Goal: Task Accomplishment & Management: Manage account settings

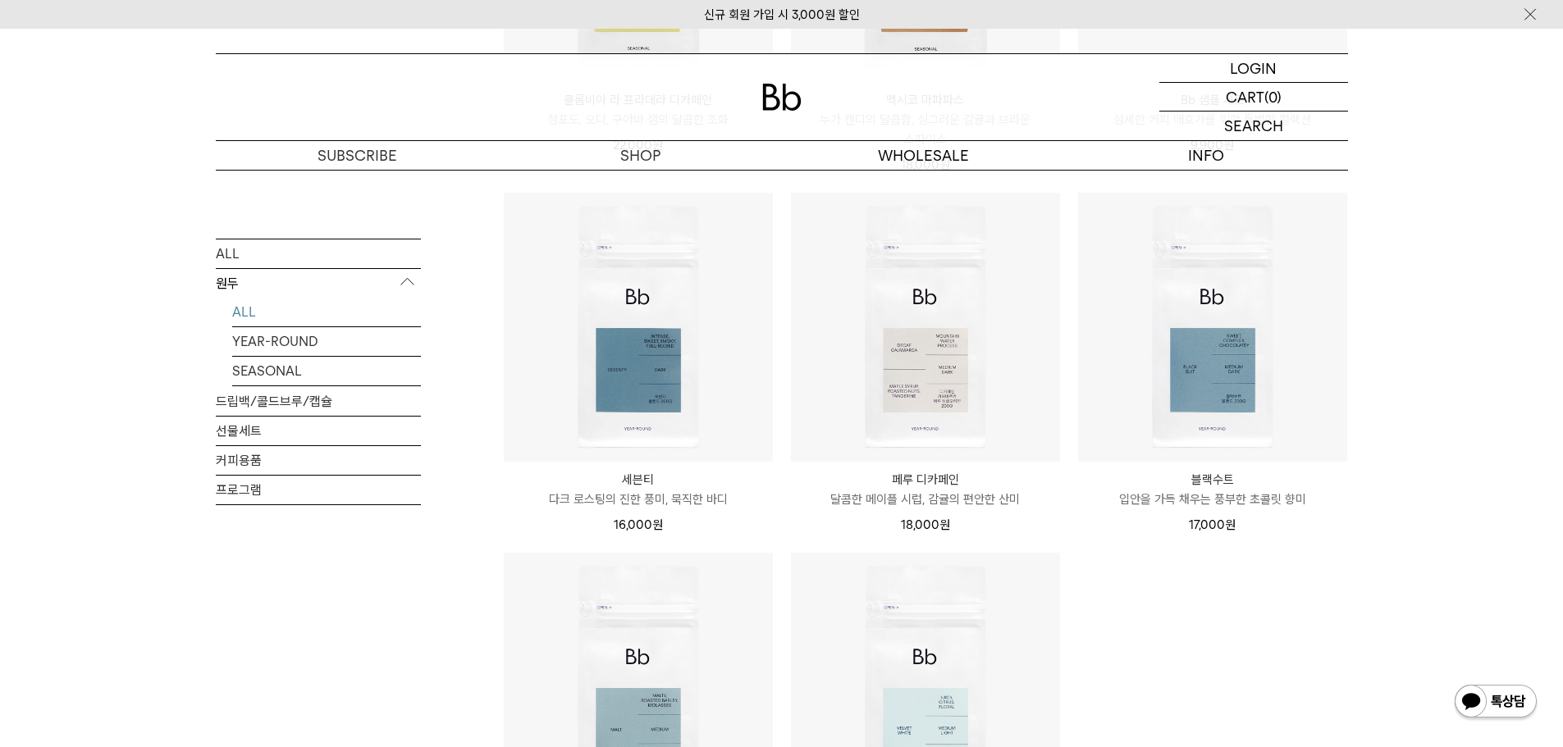
scroll to position [766, 0]
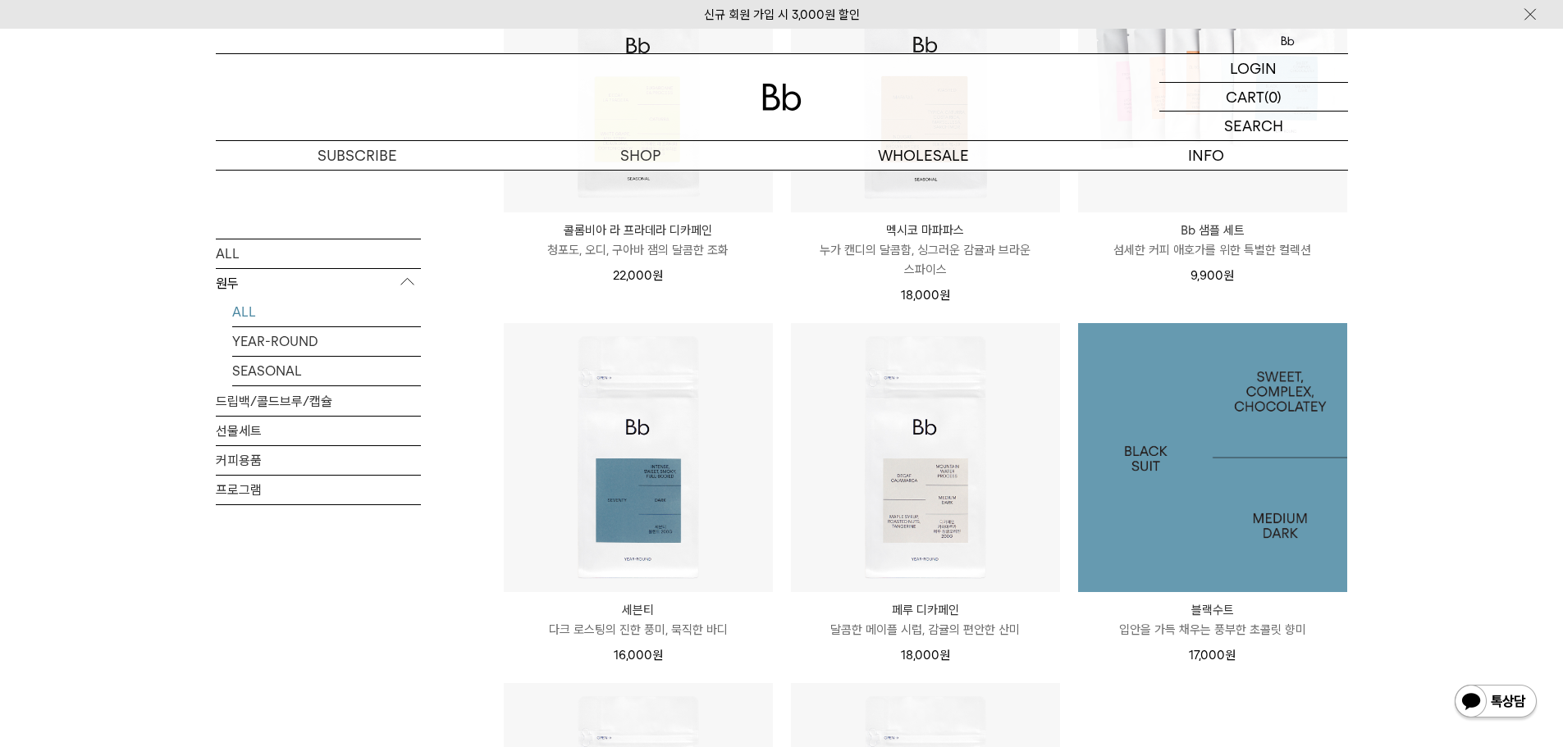
click at [1242, 441] on img at bounding box center [1212, 457] width 269 height 269
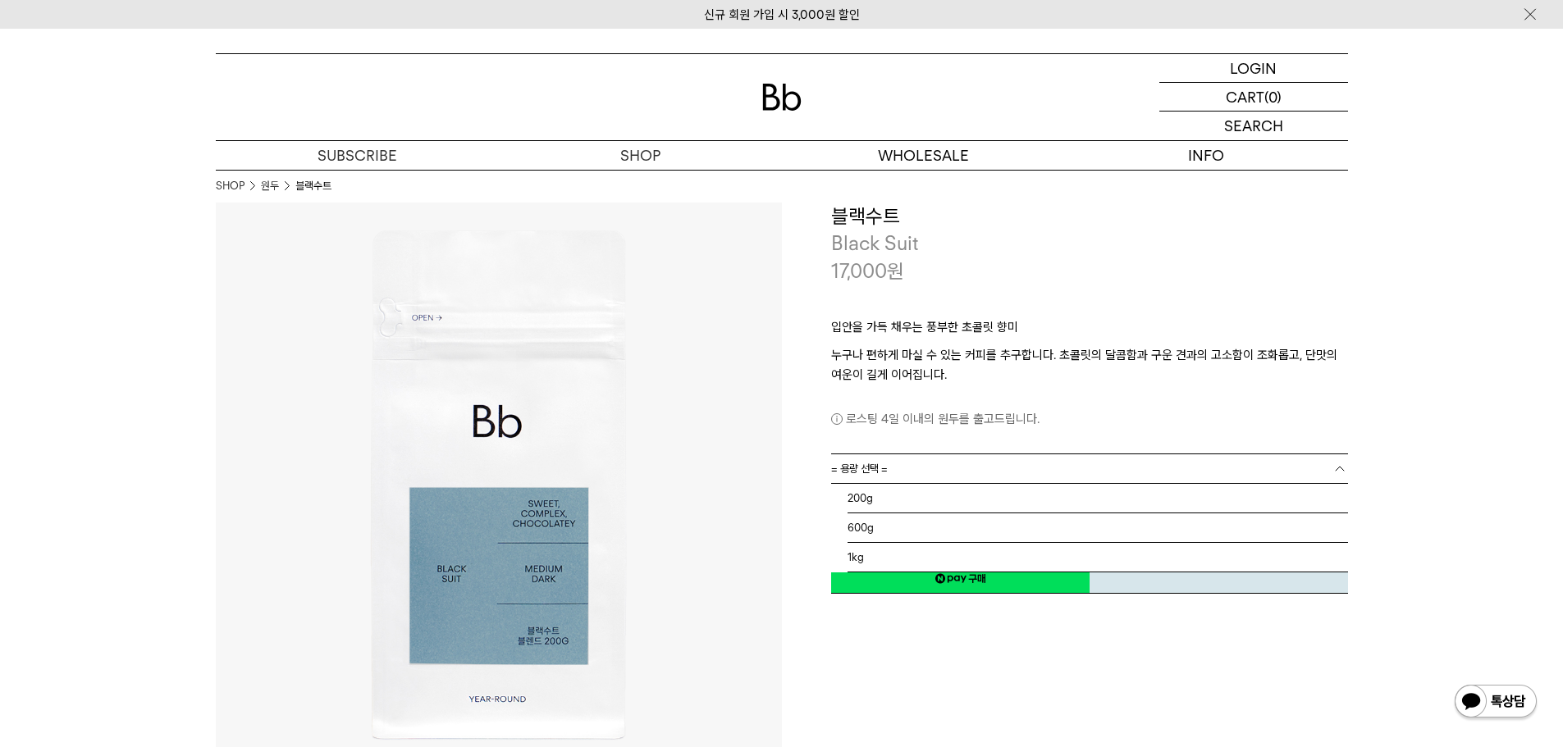
click at [894, 464] on link "= 용량 선택 =" at bounding box center [1089, 469] width 517 height 29
click at [890, 498] on li "200g" at bounding box center [1098, 499] width 501 height 30
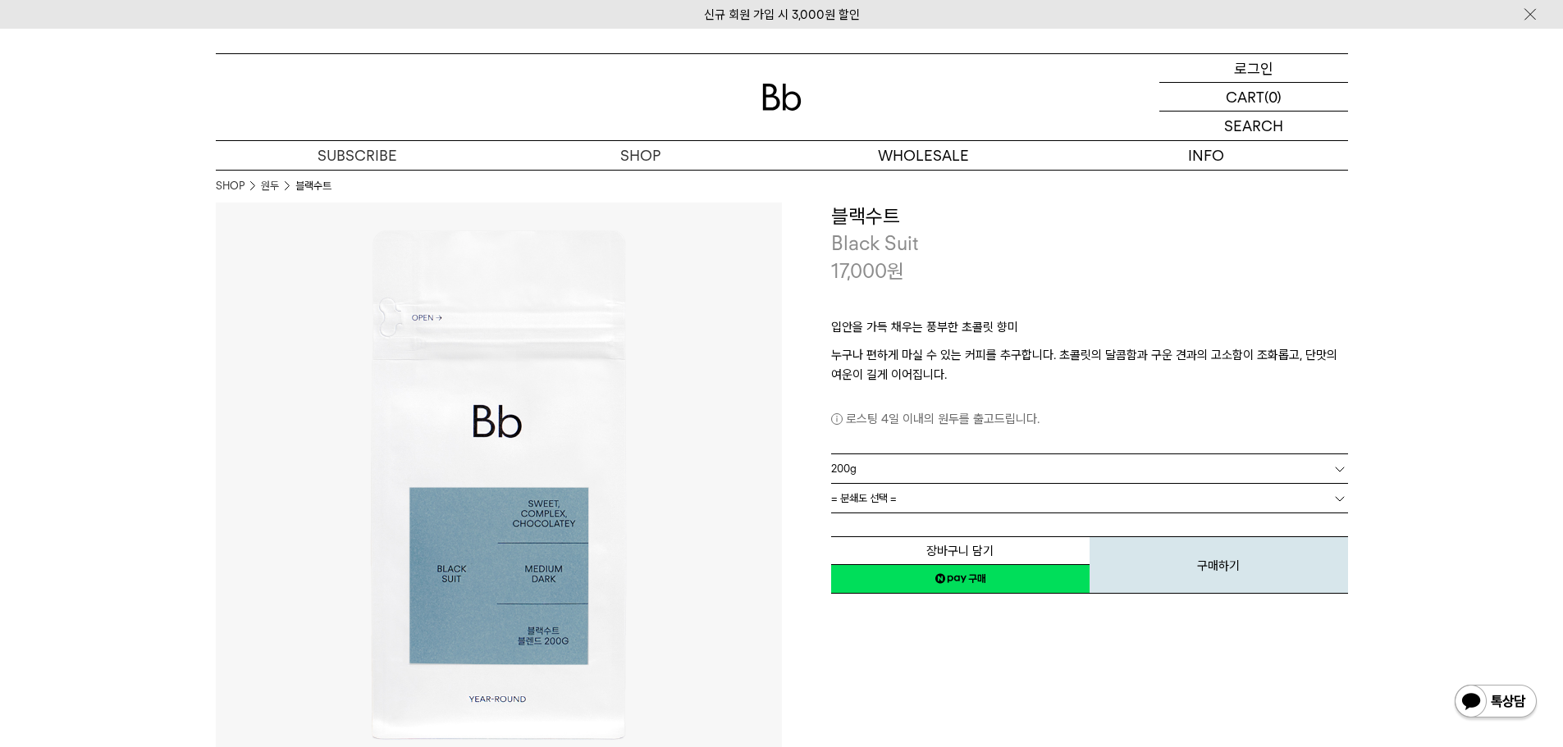
click at [1238, 64] on p "로그인" at bounding box center [1253, 68] width 39 height 28
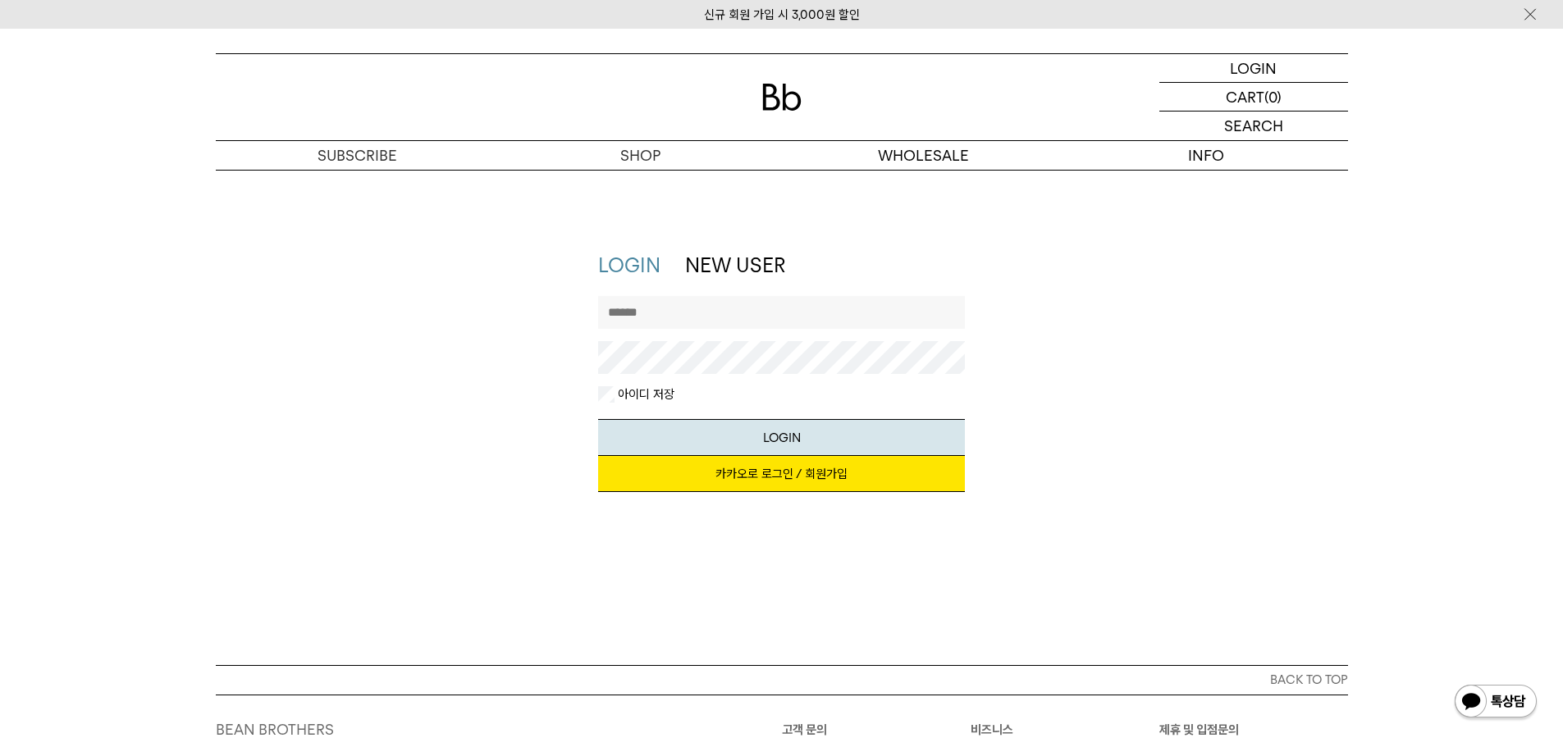
click at [717, 316] on input "text" at bounding box center [781, 312] width 367 height 33
click at [775, 473] on link "카카오로 로그인 / 회원가입" at bounding box center [781, 474] width 367 height 36
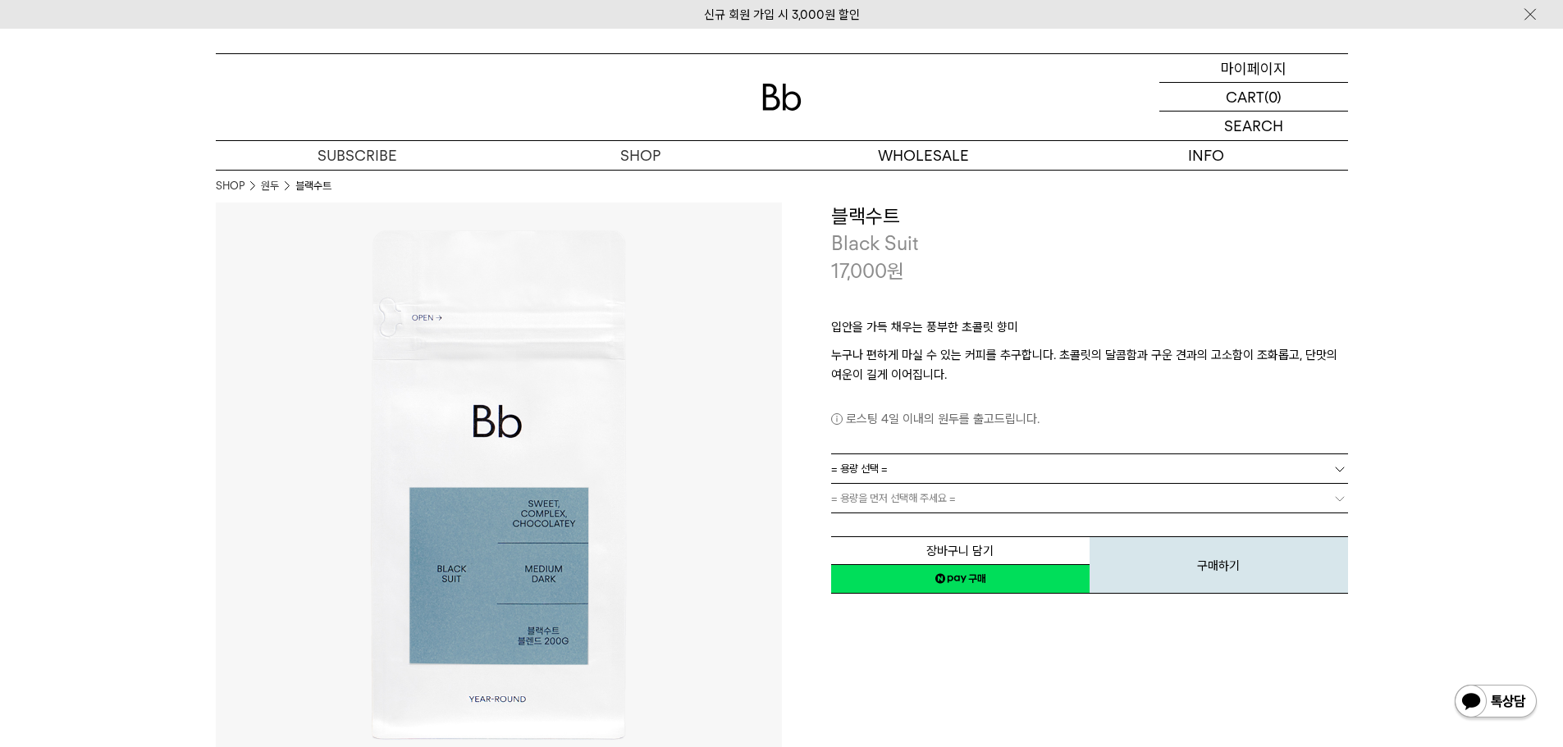
click at [1252, 66] on p "마이페이지" at bounding box center [1254, 68] width 66 height 28
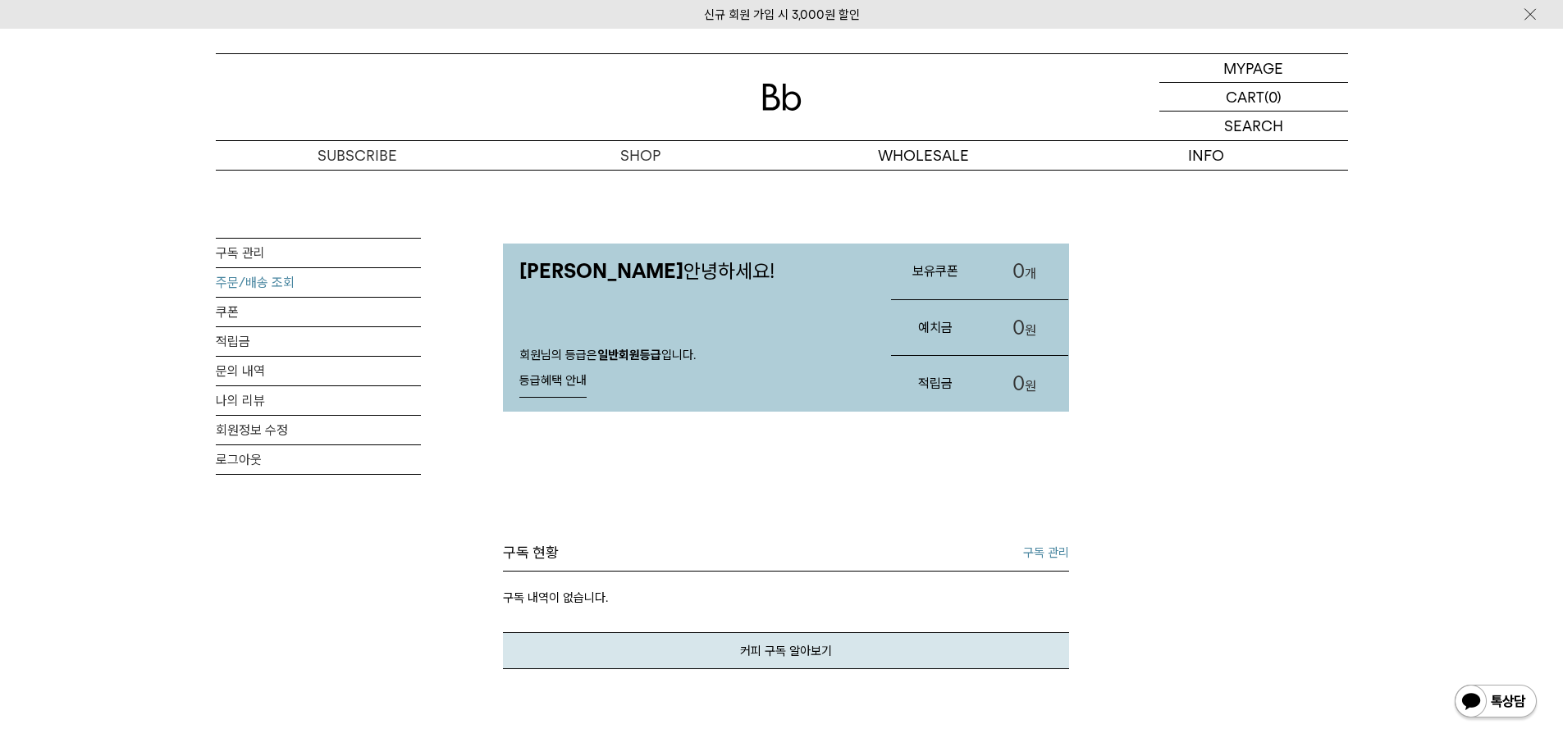
click at [274, 286] on link "주문/배송 조회" at bounding box center [318, 282] width 205 height 29
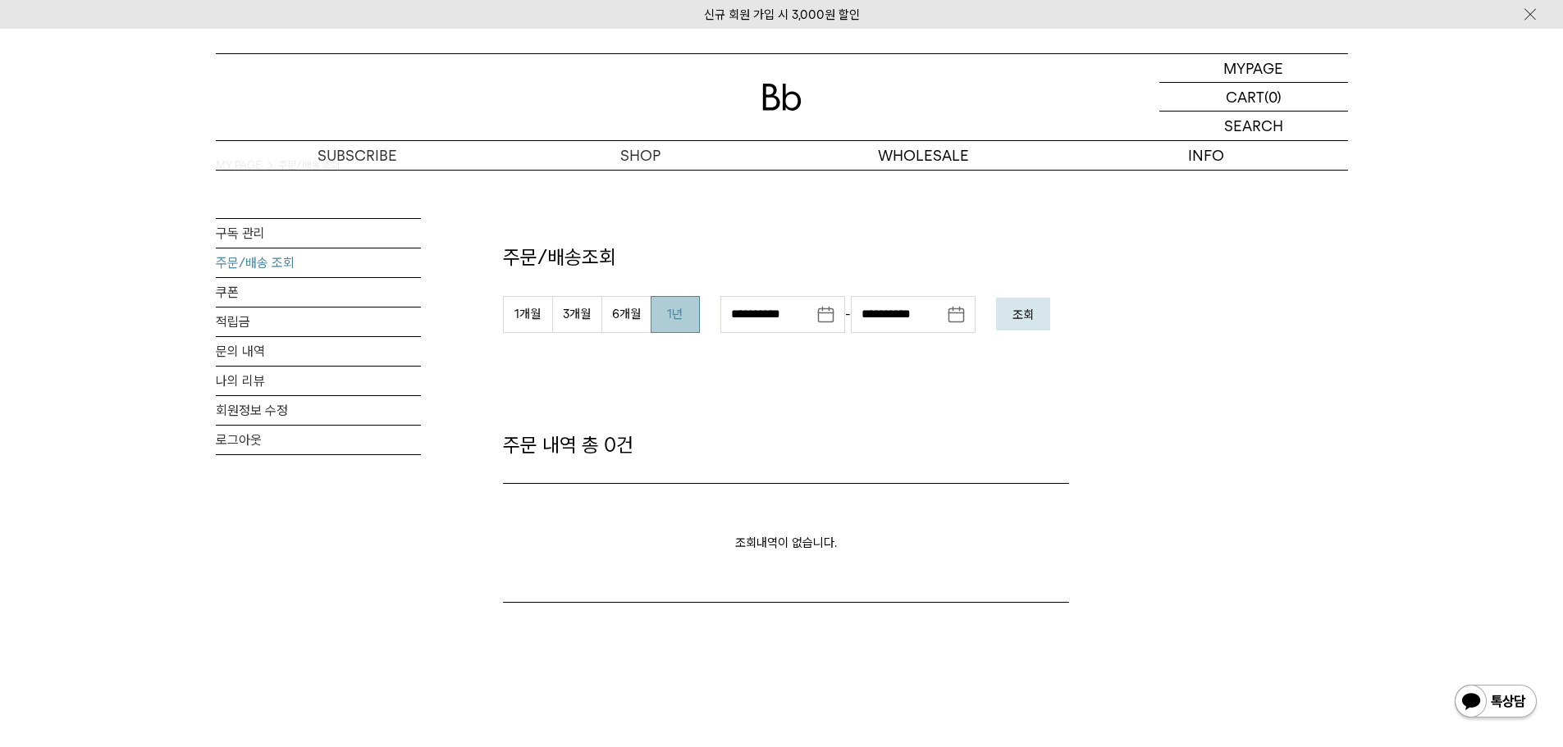
click at [681, 318] on button "1년" at bounding box center [675, 314] width 49 height 37
type input "**********"
click at [1064, 325] on form "**********" at bounding box center [786, 319] width 566 height 47
click at [1046, 319] on button "조회" at bounding box center [1023, 314] width 54 height 33
click at [813, 306] on input "**********" at bounding box center [782, 314] width 125 height 37
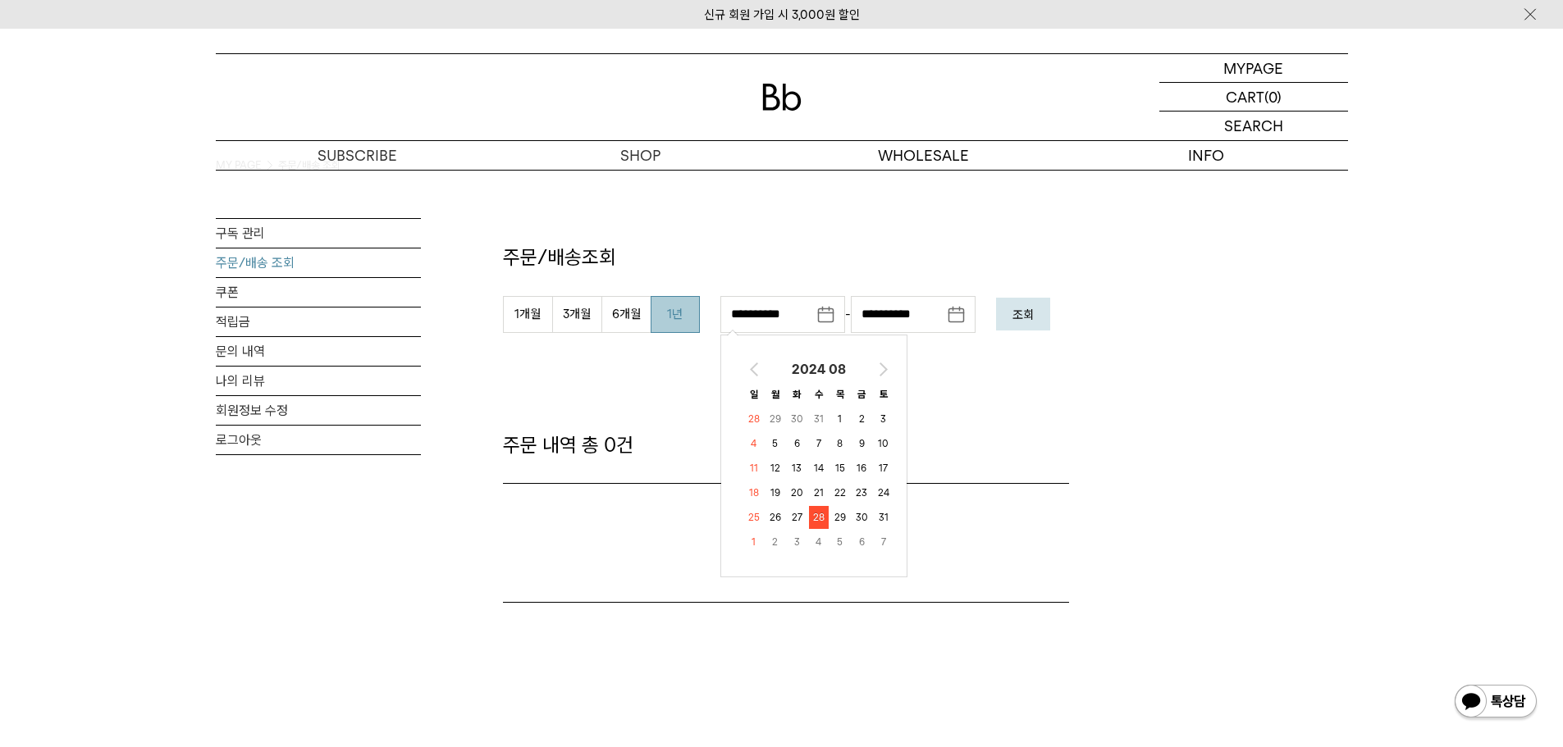
click at [759, 373] on th at bounding box center [754, 370] width 20 height 23
click at [759, 373] on th at bounding box center [754, 370] width 21 height 23
click at [759, 373] on th at bounding box center [754, 370] width 20 height 23
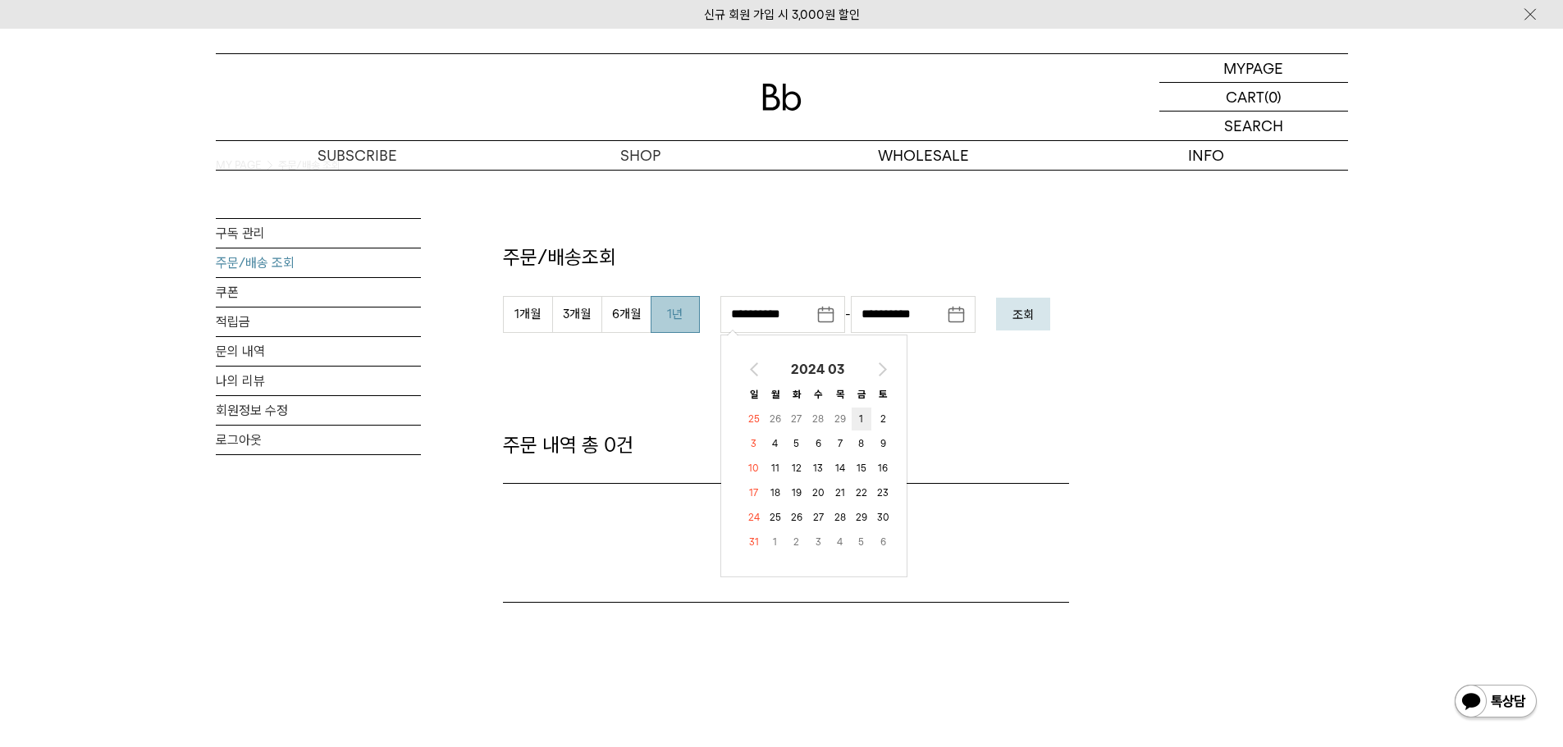
click at [858, 416] on td "1" at bounding box center [862, 419] width 20 height 23
type input "**********"
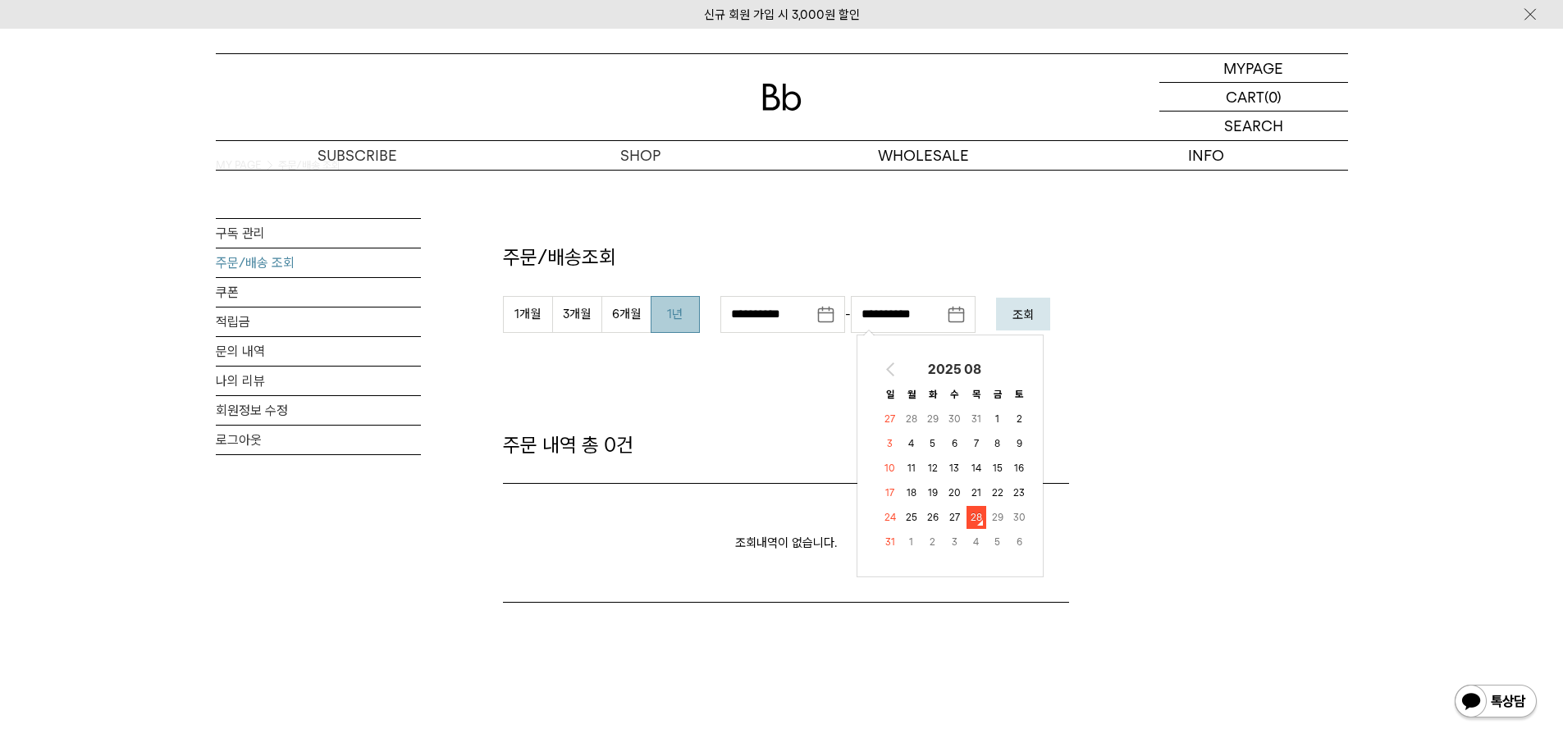
click at [955, 312] on input "**********" at bounding box center [913, 314] width 125 height 37
click at [882, 368] on th at bounding box center [890, 370] width 20 height 23
click at [881, 368] on th at bounding box center [890, 370] width 20 height 23
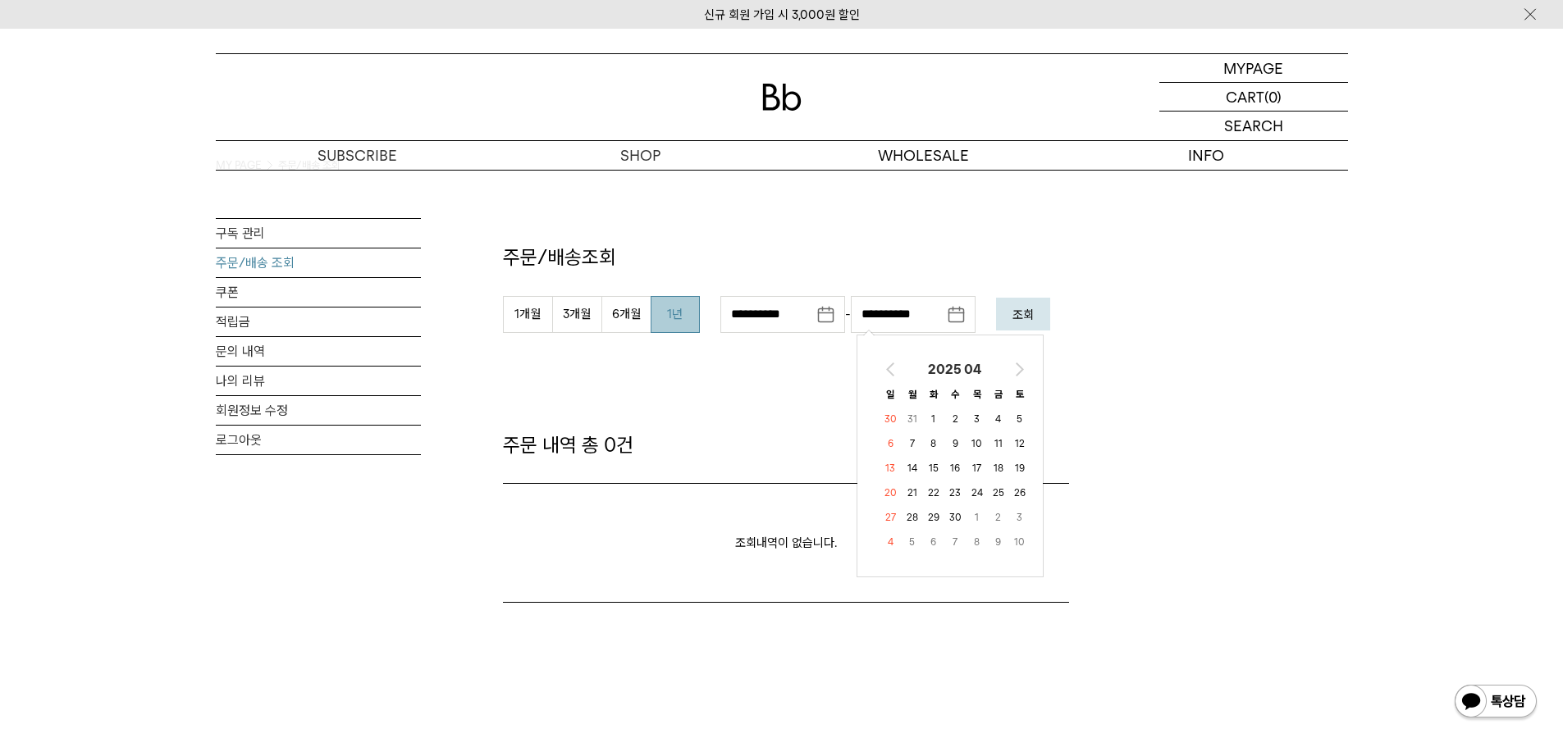
click at [881, 368] on th at bounding box center [890, 370] width 21 height 23
drag, startPoint x: 943, startPoint y: 425, endPoint x: 935, endPoint y: 419, distance: 10.0
click at [941, 425] on table "2025 03 일 월 화 수 목 금 토 23 24 25 26 27 28 1 2 3 4 5 6 7 8 9 10 11 12 13 14 15 16 …" at bounding box center [955, 456] width 153 height 199
click at [930, 416] on td "25" at bounding box center [934, 419] width 20 height 23
type input "**********"
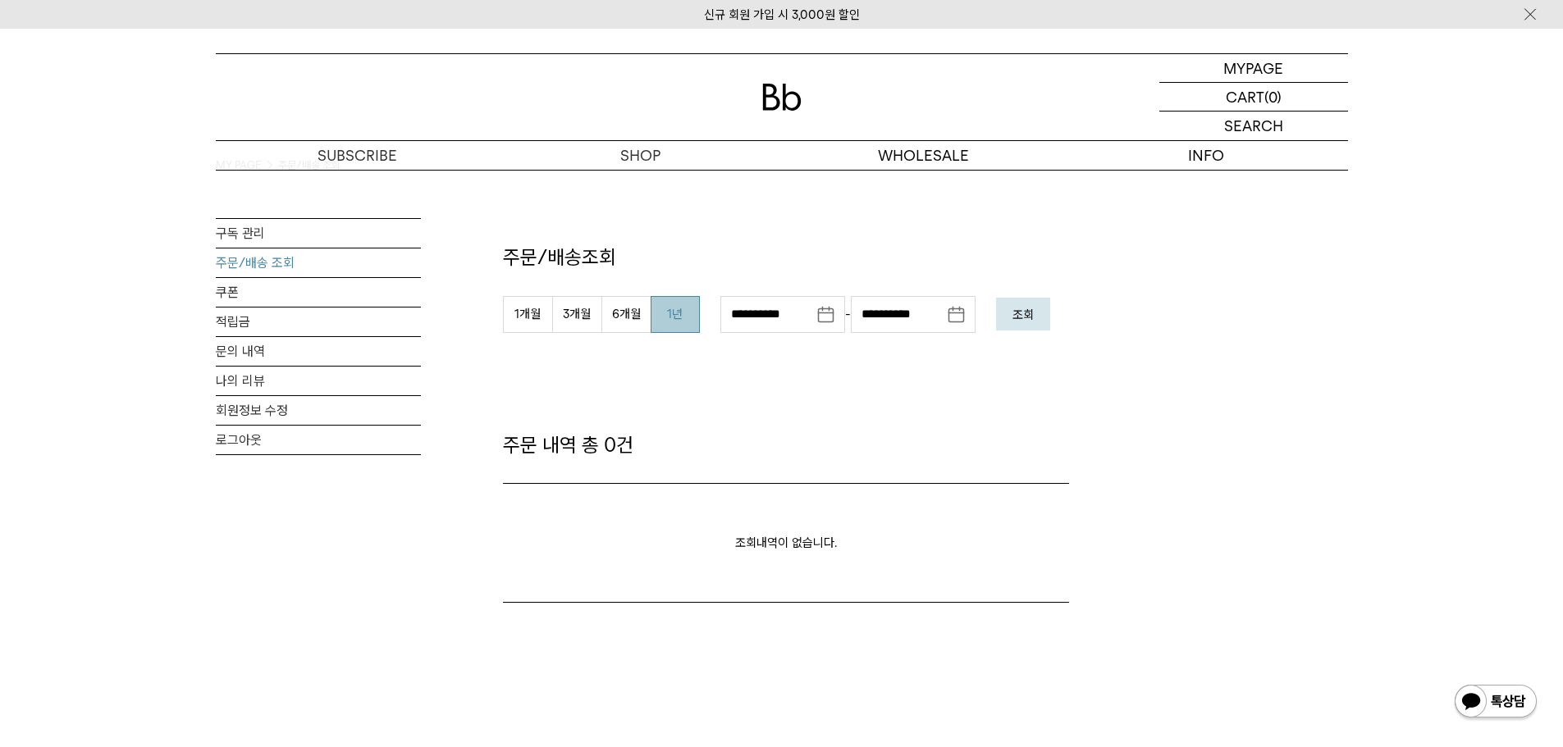
click at [1026, 300] on button "조회" at bounding box center [1023, 314] width 54 height 33
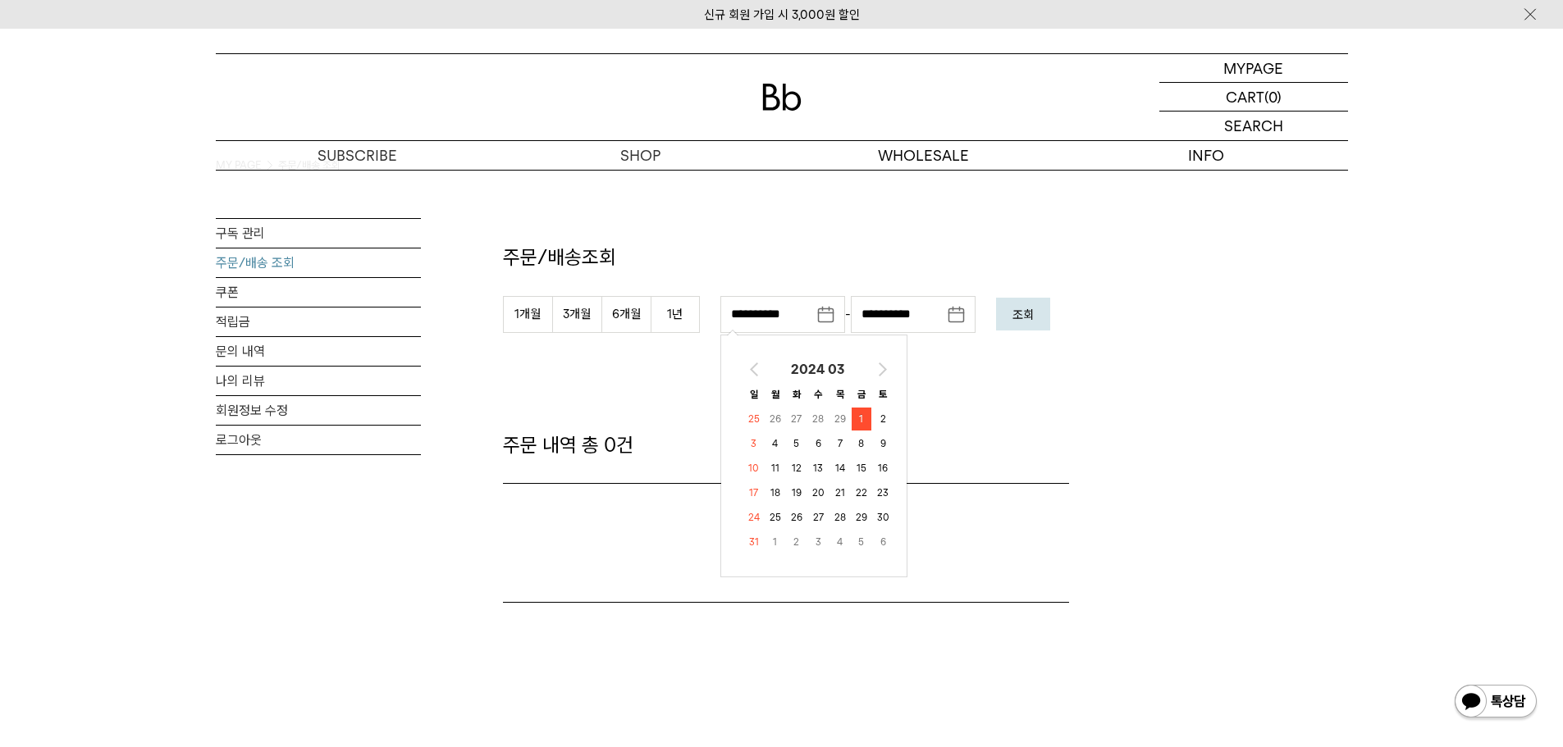
click at [831, 314] on input "**********" at bounding box center [782, 314] width 125 height 37
click at [749, 373] on th at bounding box center [754, 370] width 20 height 23
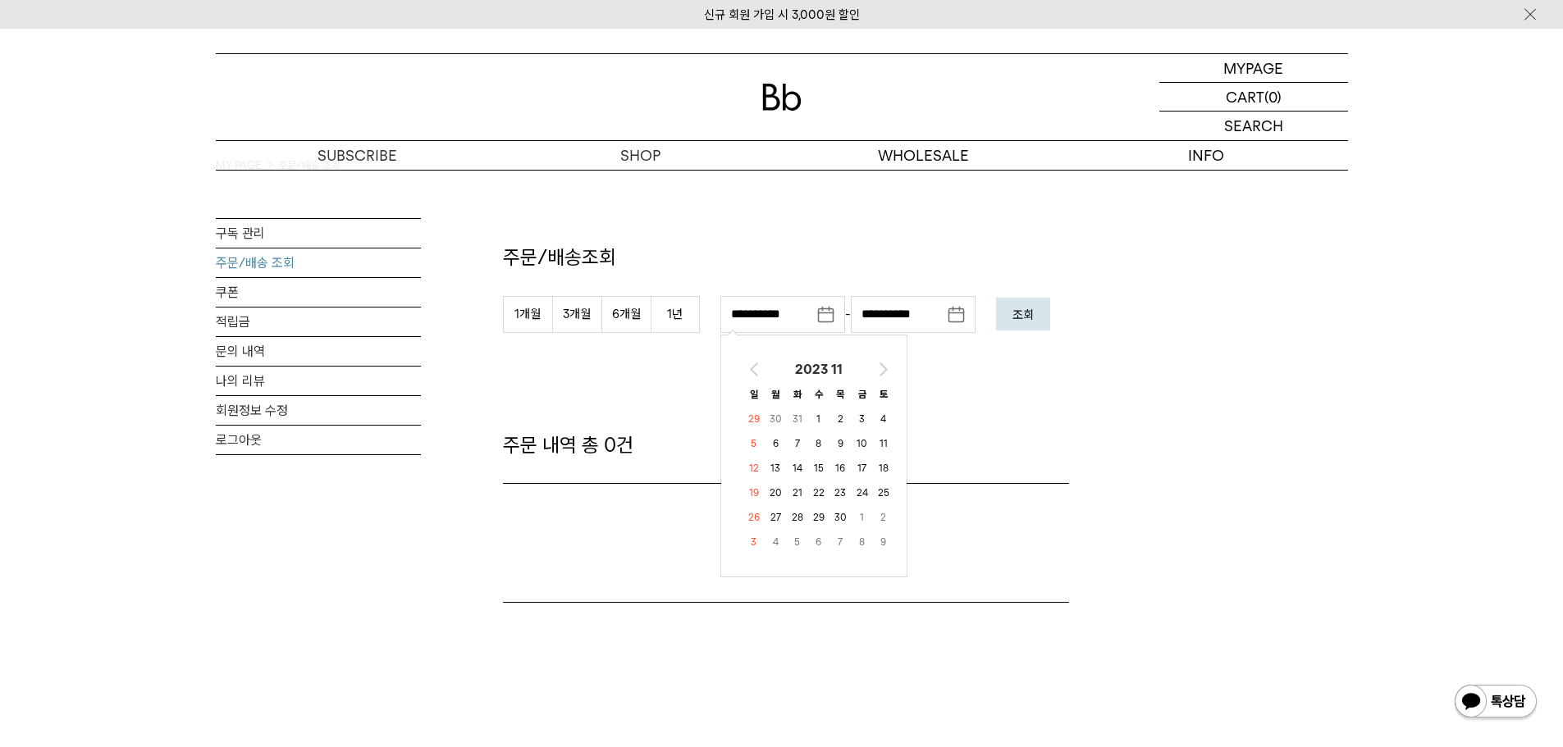
click at [749, 373] on th at bounding box center [754, 370] width 20 height 23
click at [749, 373] on th at bounding box center [754, 370] width 21 height 23
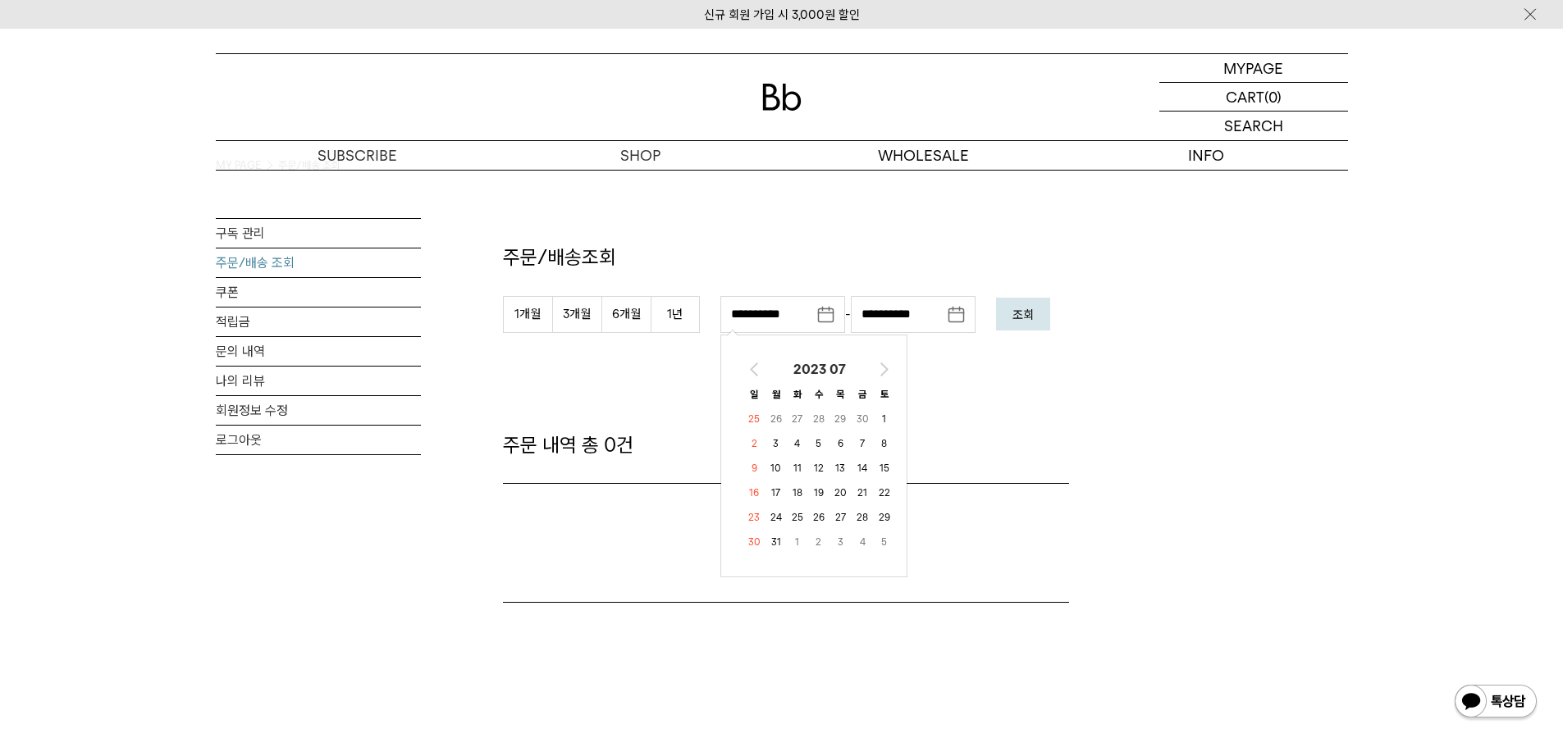
click at [749, 373] on th at bounding box center [754, 370] width 21 height 23
click at [749, 373] on th at bounding box center [754, 370] width 20 height 23
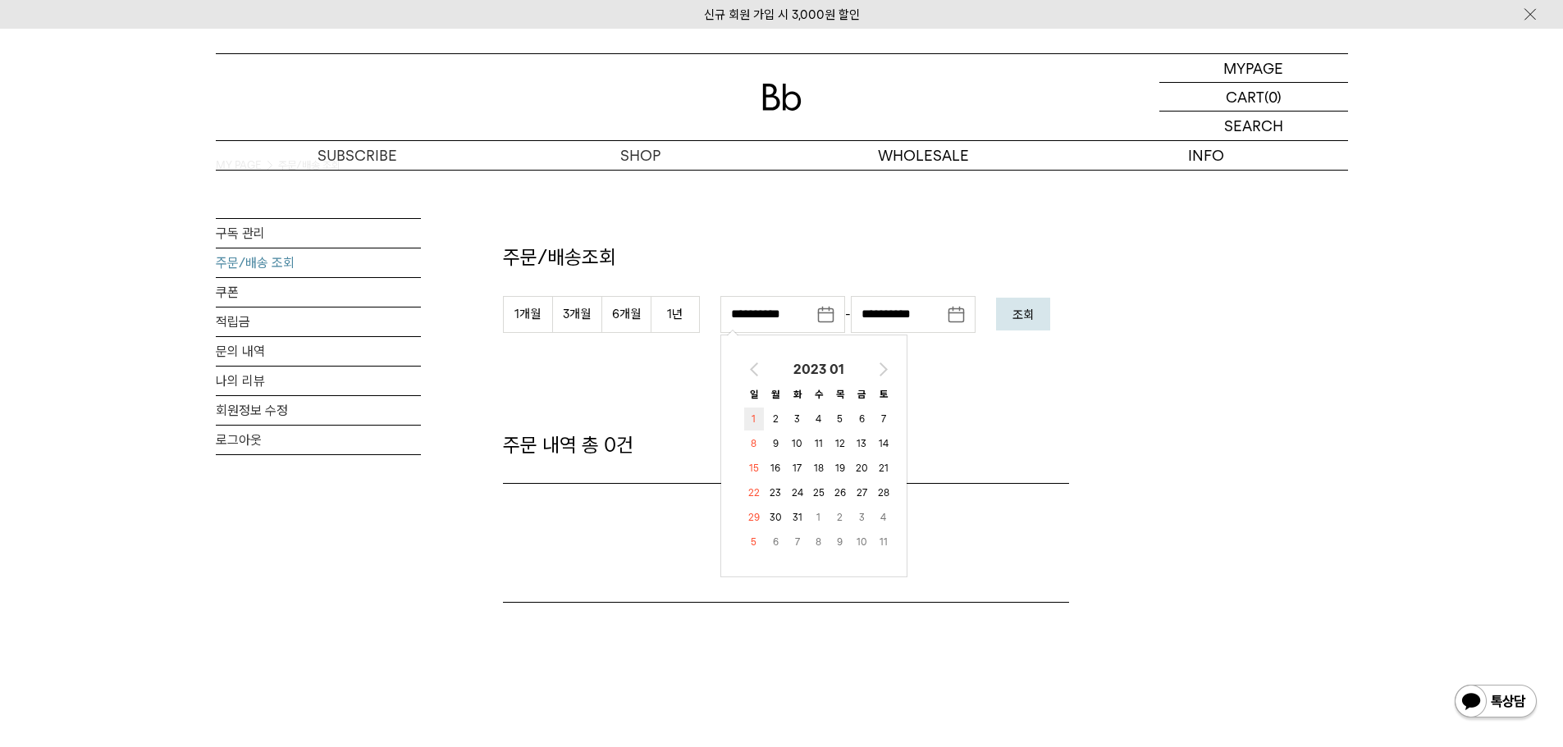
click at [757, 413] on td "1" at bounding box center [754, 419] width 20 height 23
type input "**********"
click at [961, 316] on input "**********" at bounding box center [913, 314] width 125 height 37
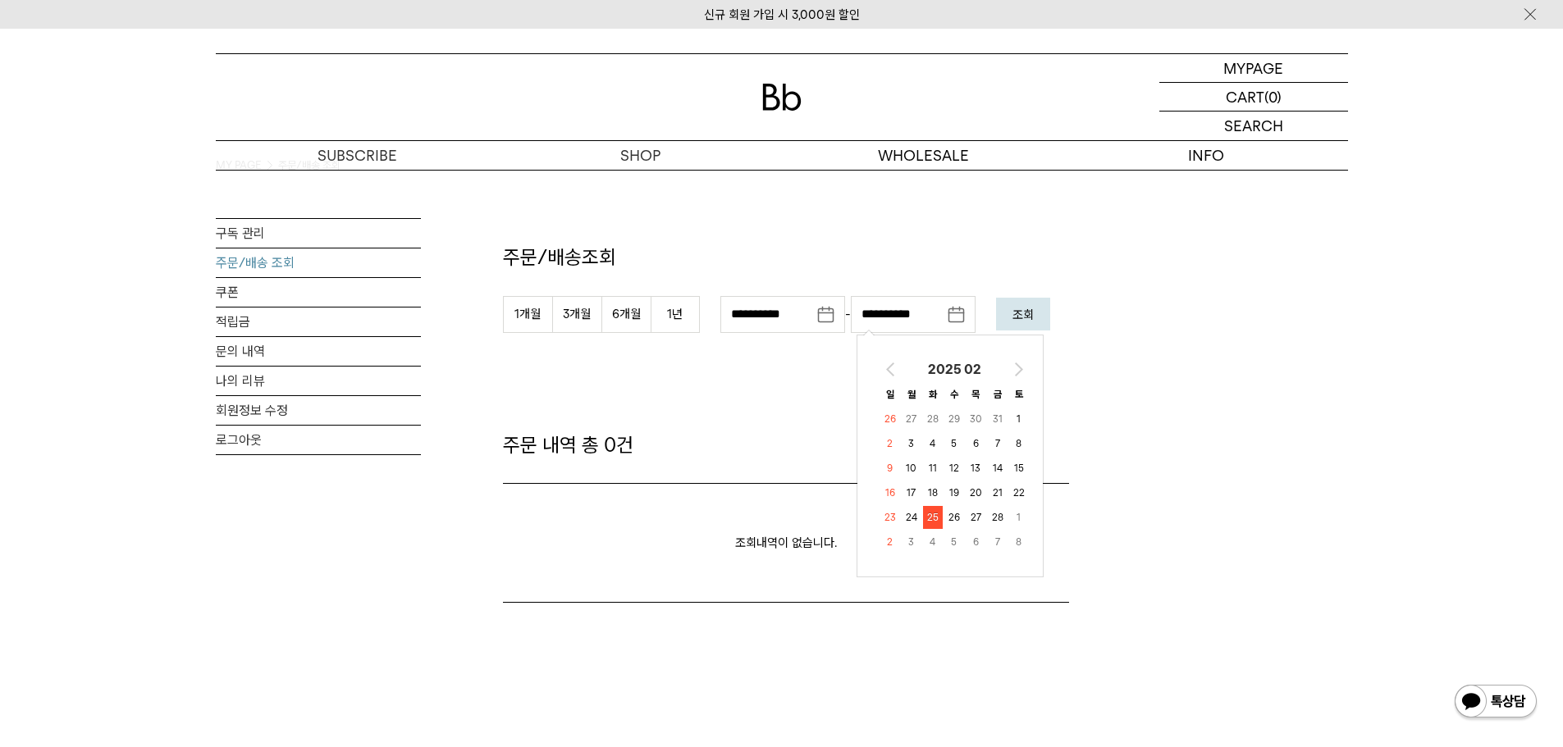
click at [933, 372] on th "2025 02" at bounding box center [955, 370] width 106 height 23
click at [882, 364] on th at bounding box center [883, 368] width 25 height 23
click at [919, 398] on span "1월" at bounding box center [910, 399] width 37 height 26
click at [915, 418] on td "1" at bounding box center [912, 419] width 20 height 23
type input "**********"
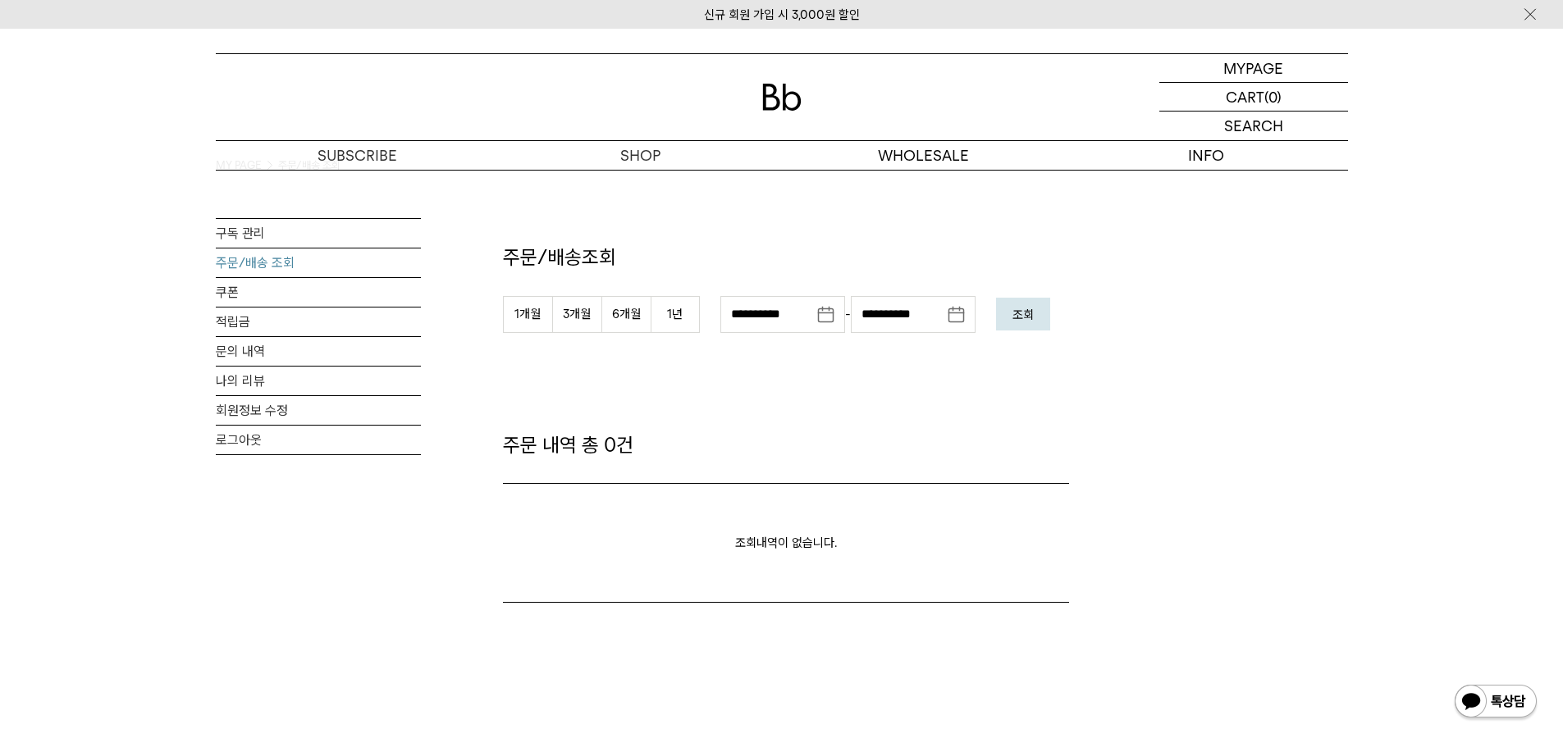
click at [1011, 327] on button "조회" at bounding box center [1023, 314] width 54 height 33
click at [1530, 20] on img at bounding box center [1530, 14] width 16 height 17
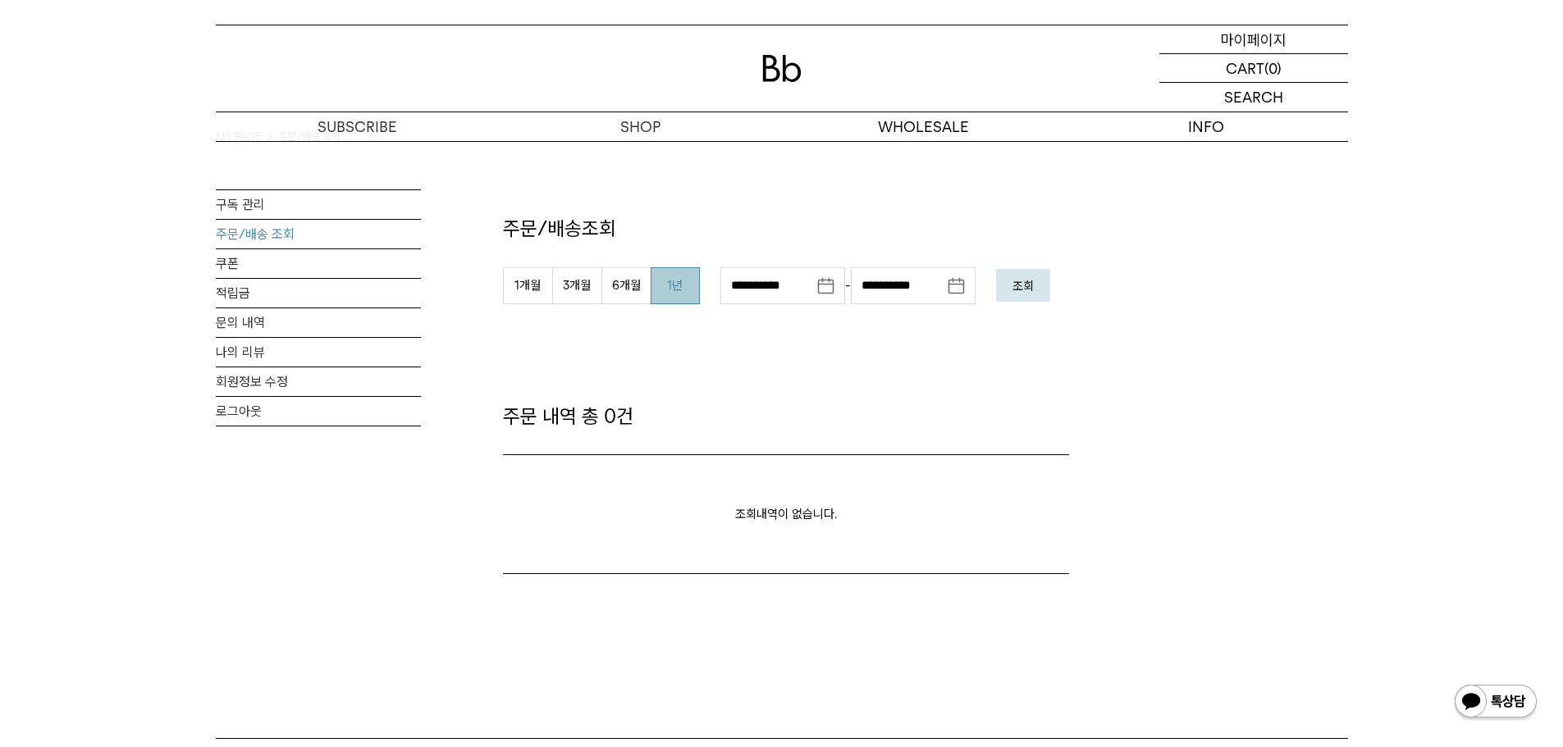
click at [1247, 30] on p "마이페이지" at bounding box center [1254, 39] width 66 height 28
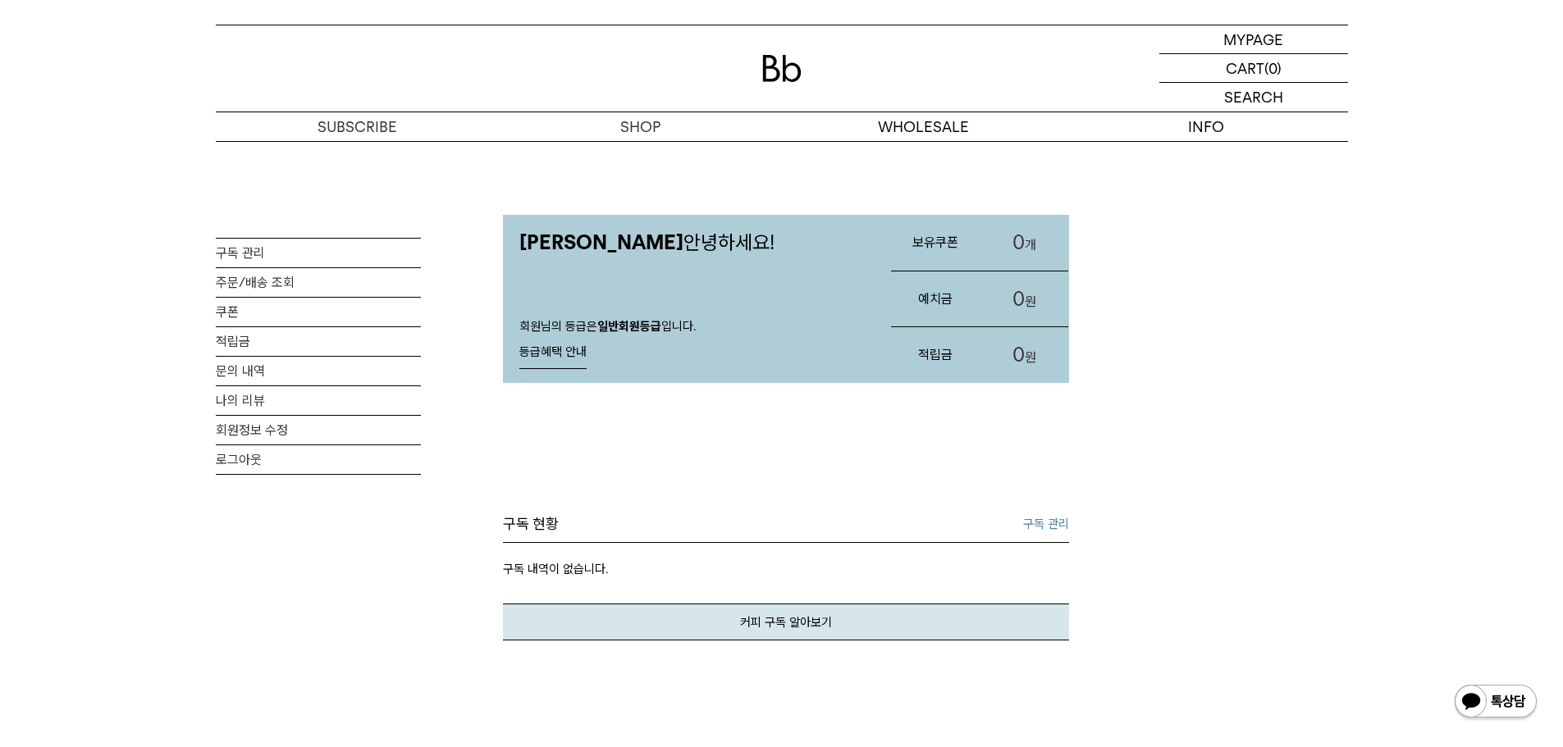
click at [1038, 522] on link "구독 관리" at bounding box center [1046, 524] width 46 height 20
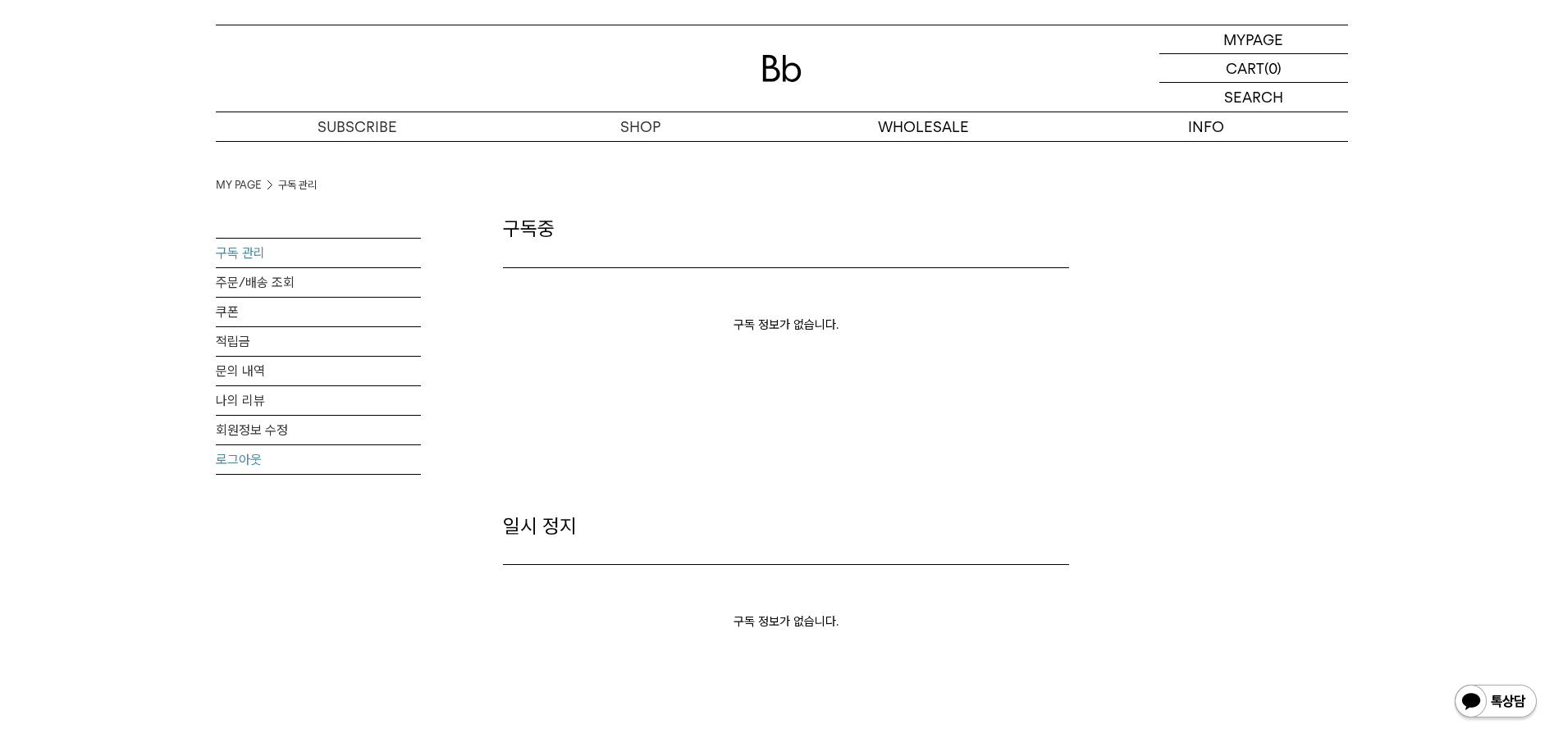
click at [257, 462] on link "로그아웃" at bounding box center [318, 460] width 205 height 29
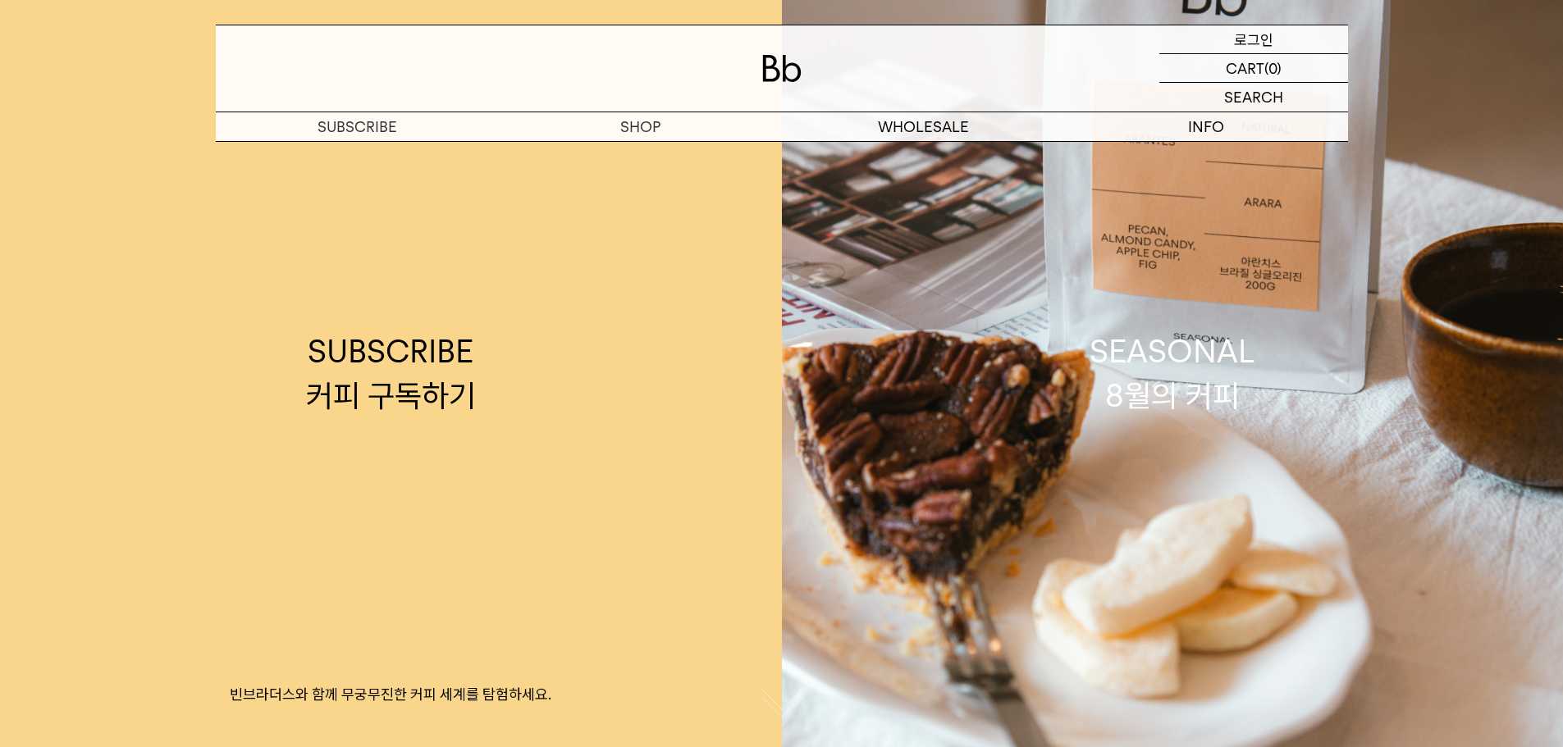
click at [1258, 41] on p "로그인" at bounding box center [1253, 39] width 39 height 28
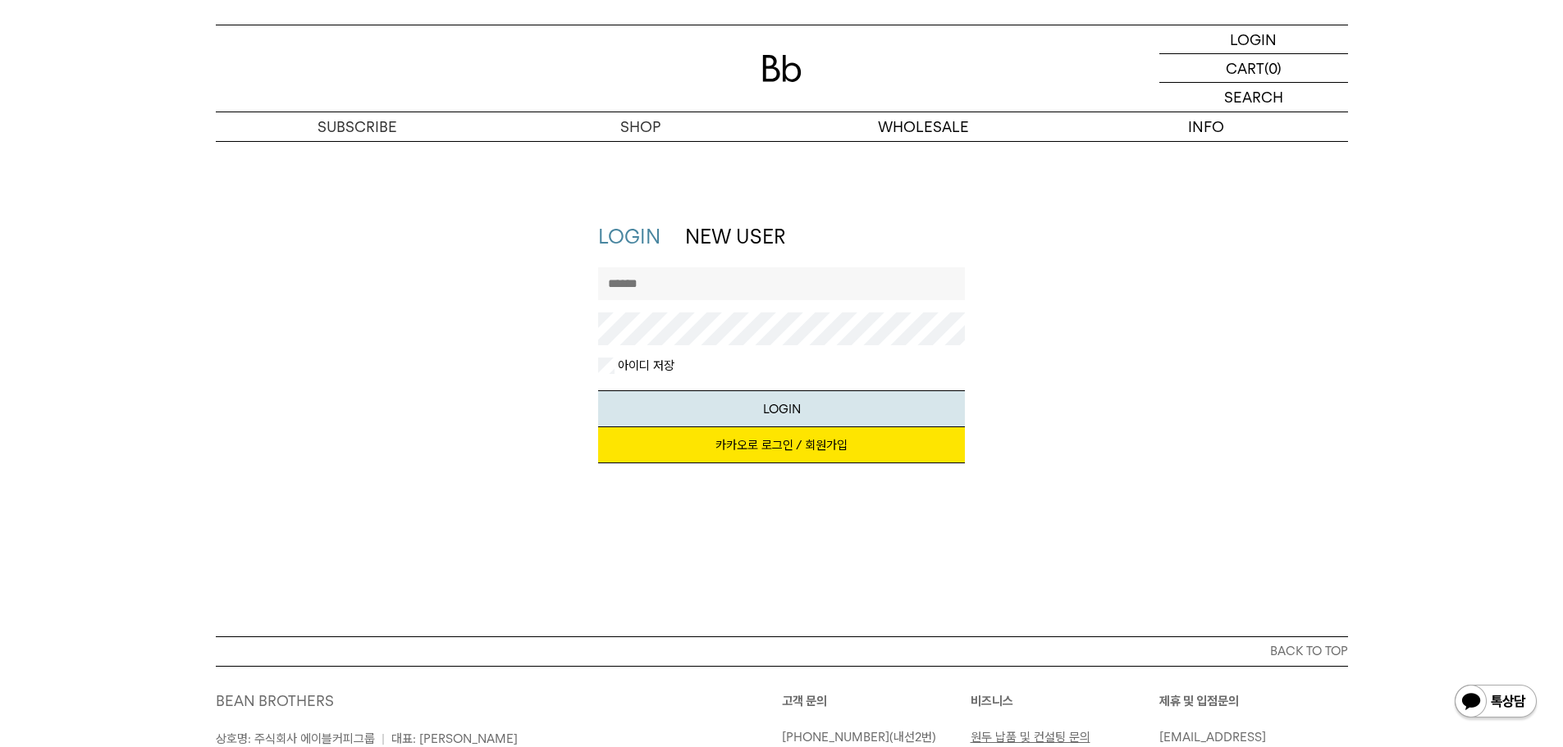
drag, startPoint x: 0, startPoint y: 0, endPoint x: 711, endPoint y: 288, distance: 766.7
click at [711, 288] on input "text" at bounding box center [781, 283] width 367 height 33
type input "********"
click at [598, 391] on button "LOGIN" at bounding box center [781, 409] width 367 height 37
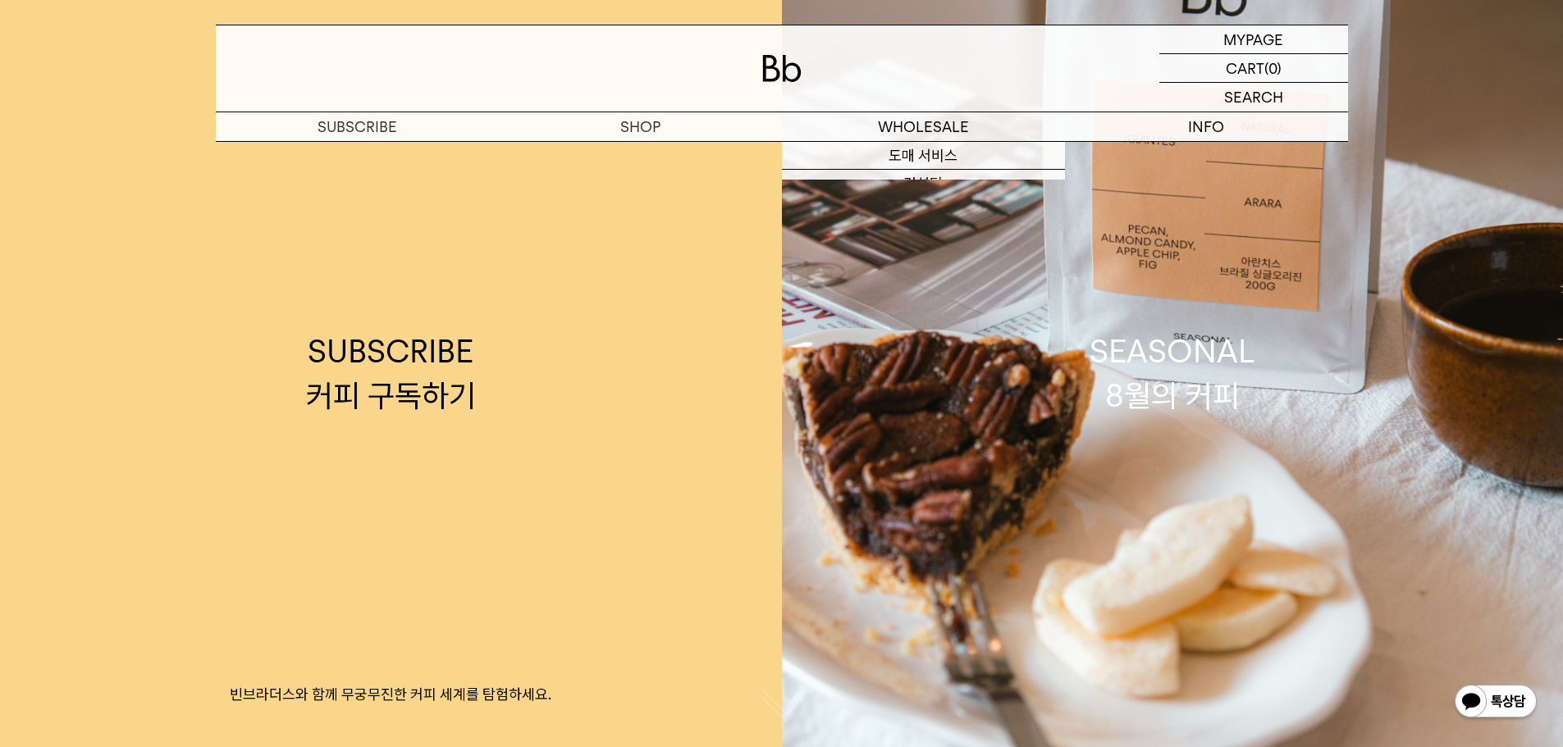
click at [1072, 26] on div at bounding box center [782, 68] width 1132 height 86
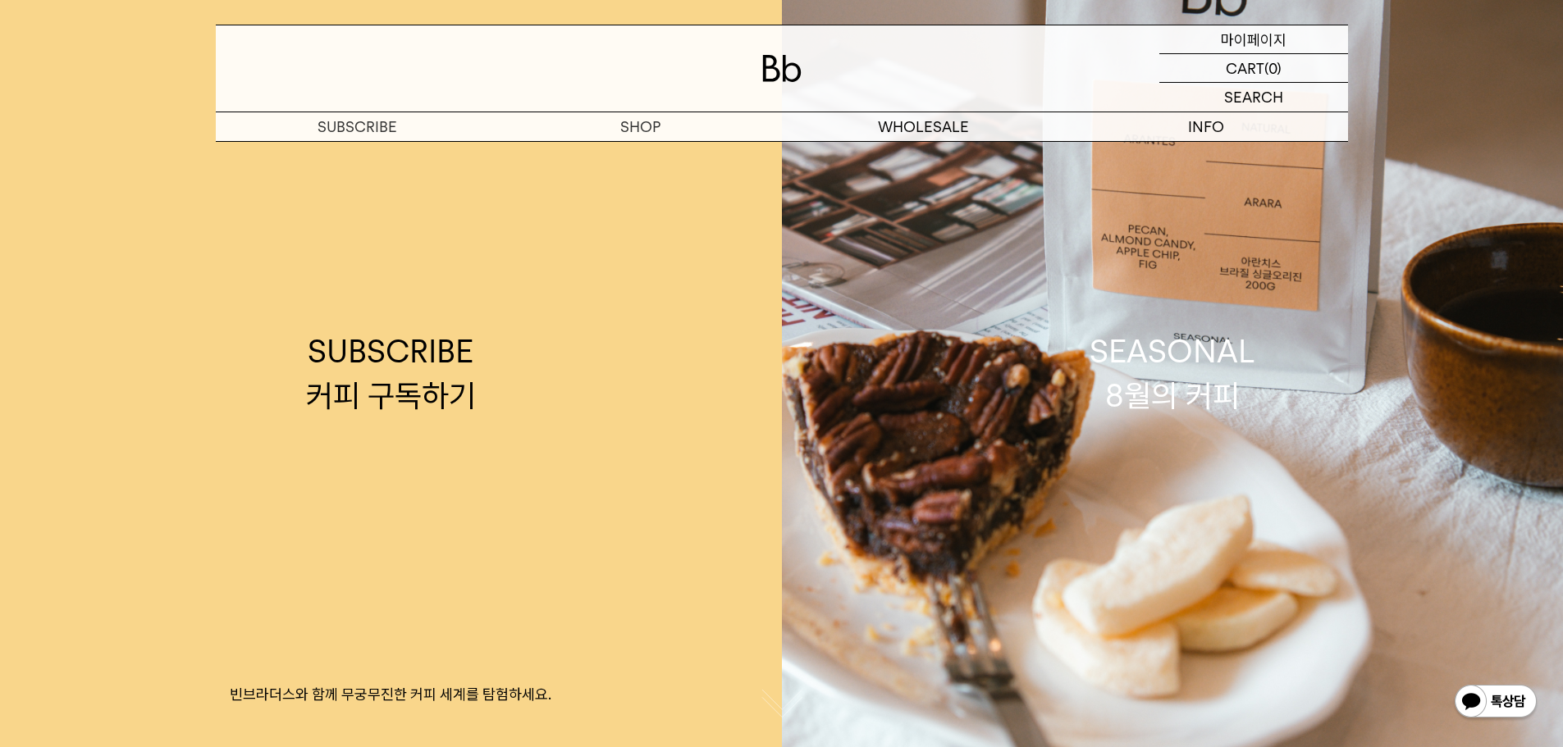
click at [1251, 39] on p "마이페이지" at bounding box center [1254, 39] width 66 height 28
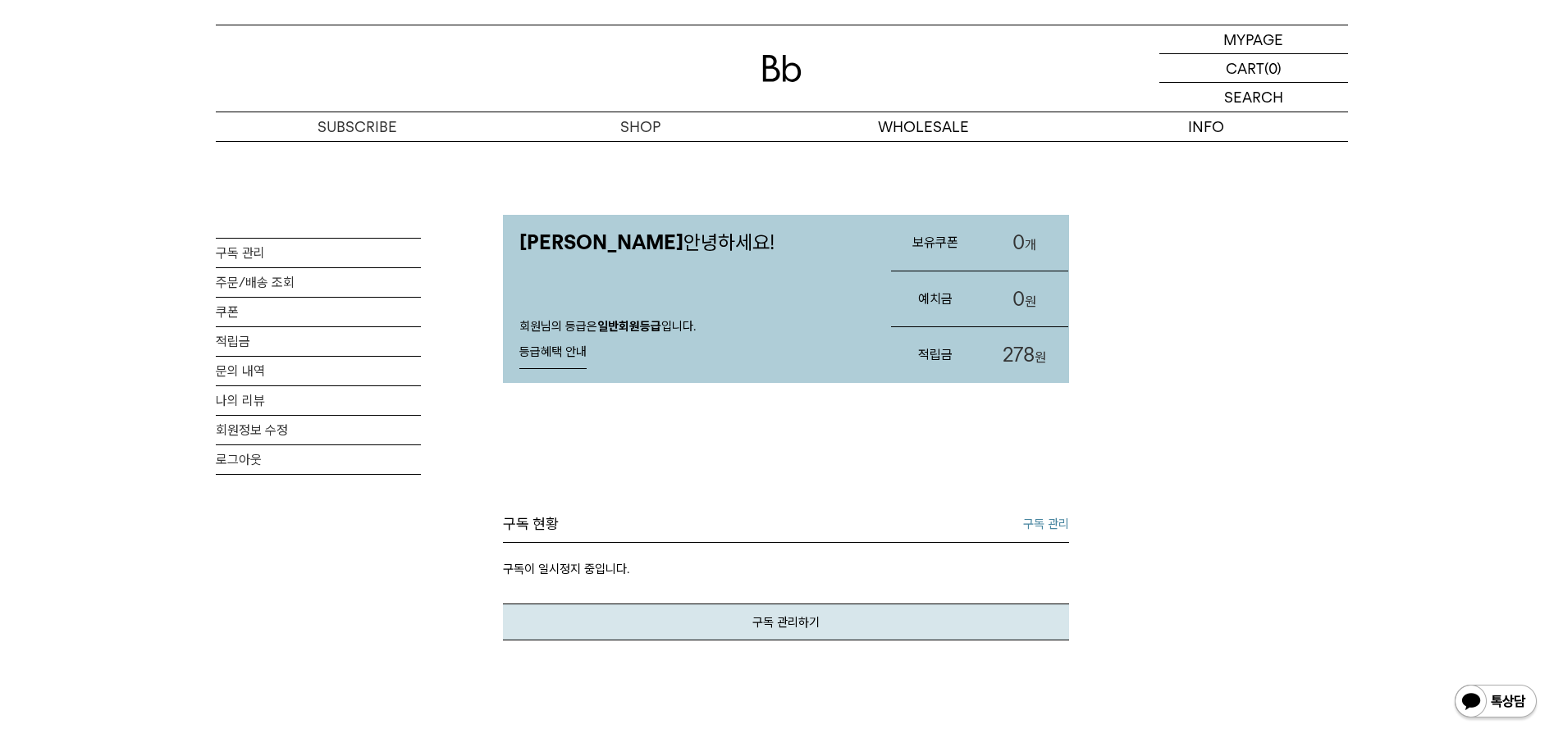
click at [1044, 522] on link "구독 관리" at bounding box center [1046, 524] width 46 height 20
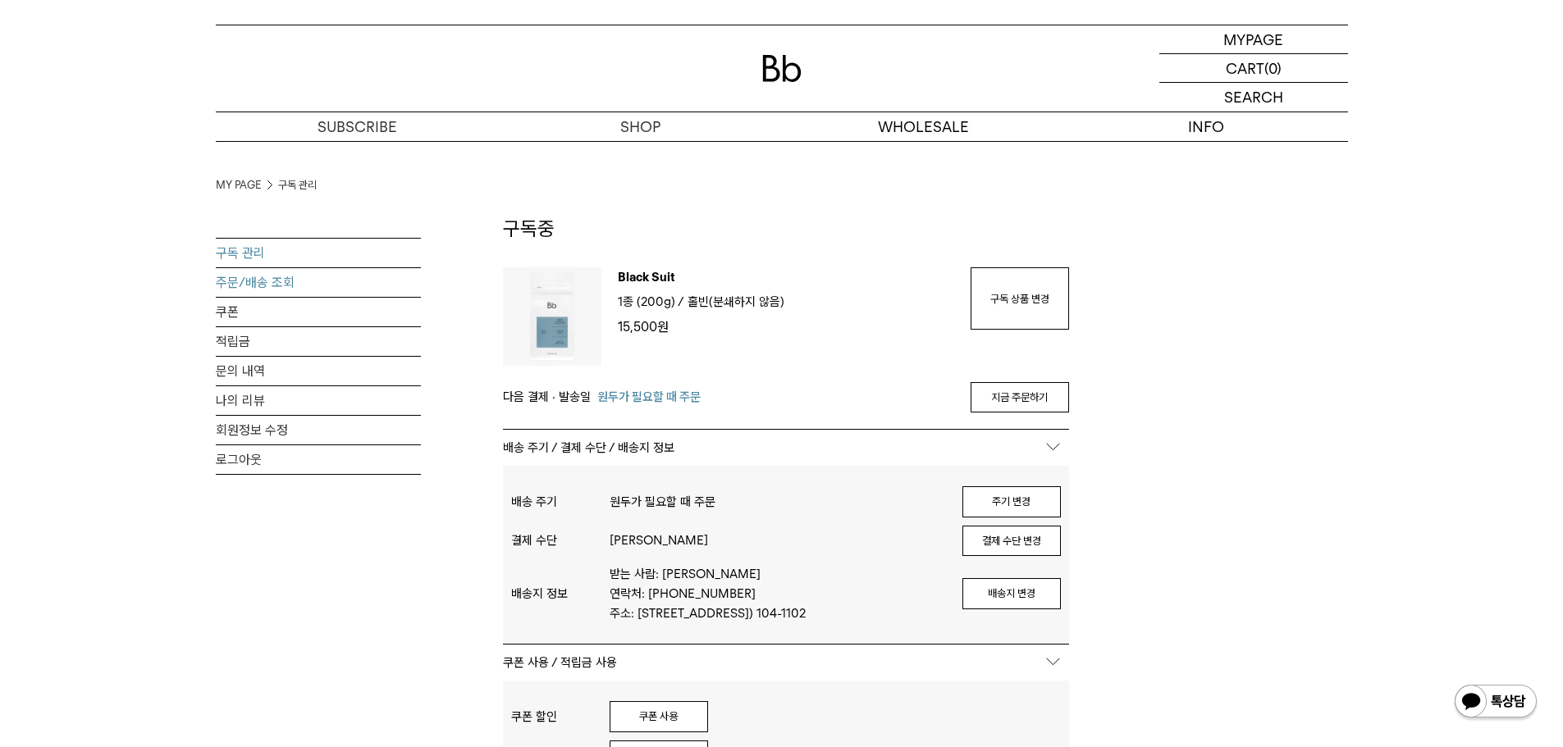
click at [291, 278] on link "주문/배송 조회" at bounding box center [318, 282] width 205 height 29
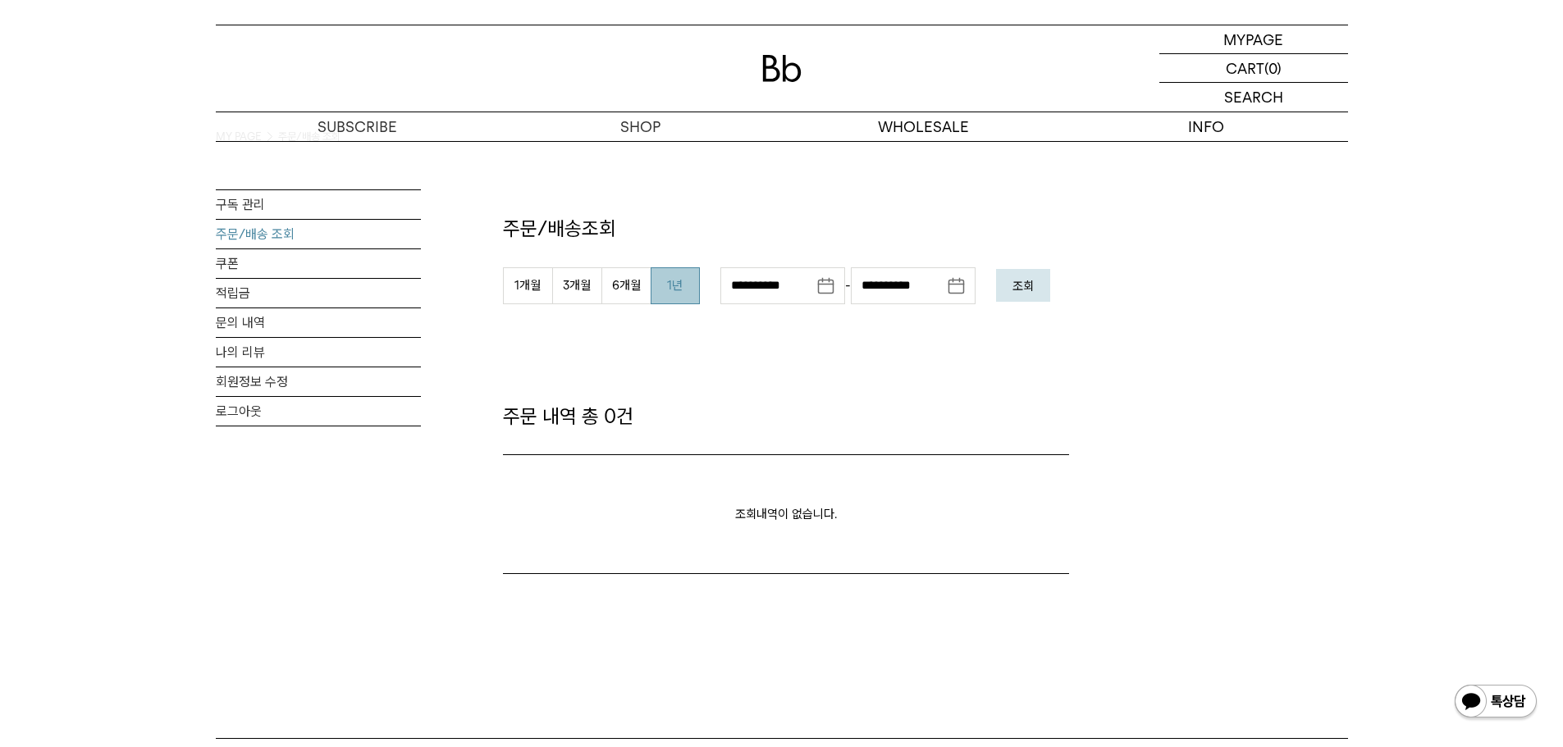
click at [672, 288] on button "1년" at bounding box center [675, 285] width 49 height 37
type input "**********"
click at [1034, 286] on em "조회" at bounding box center [1023, 286] width 21 height 15
click at [820, 289] on input "**********" at bounding box center [782, 285] width 125 height 37
click at [798, 334] on th "2024 08" at bounding box center [819, 341] width 107 height 23
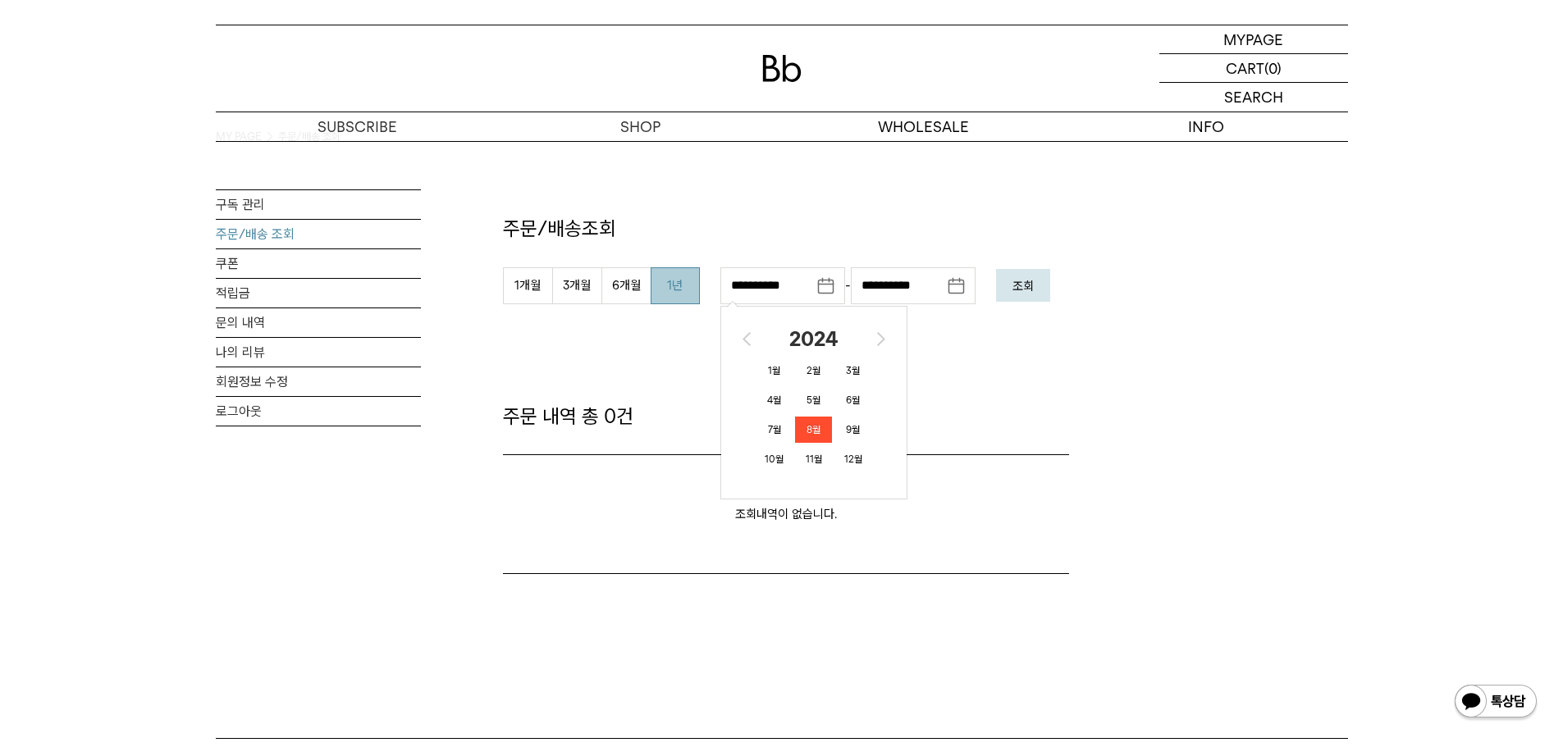
click at [796, 328] on th "2024" at bounding box center [814, 339] width 107 height 23
click at [766, 420] on span "2023" at bounding box center [768, 433] width 34 height 26
click at [776, 362] on span "1월" at bounding box center [774, 371] width 37 height 26
click at [761, 387] on td "1" at bounding box center [754, 390] width 20 height 23
type input "**********"
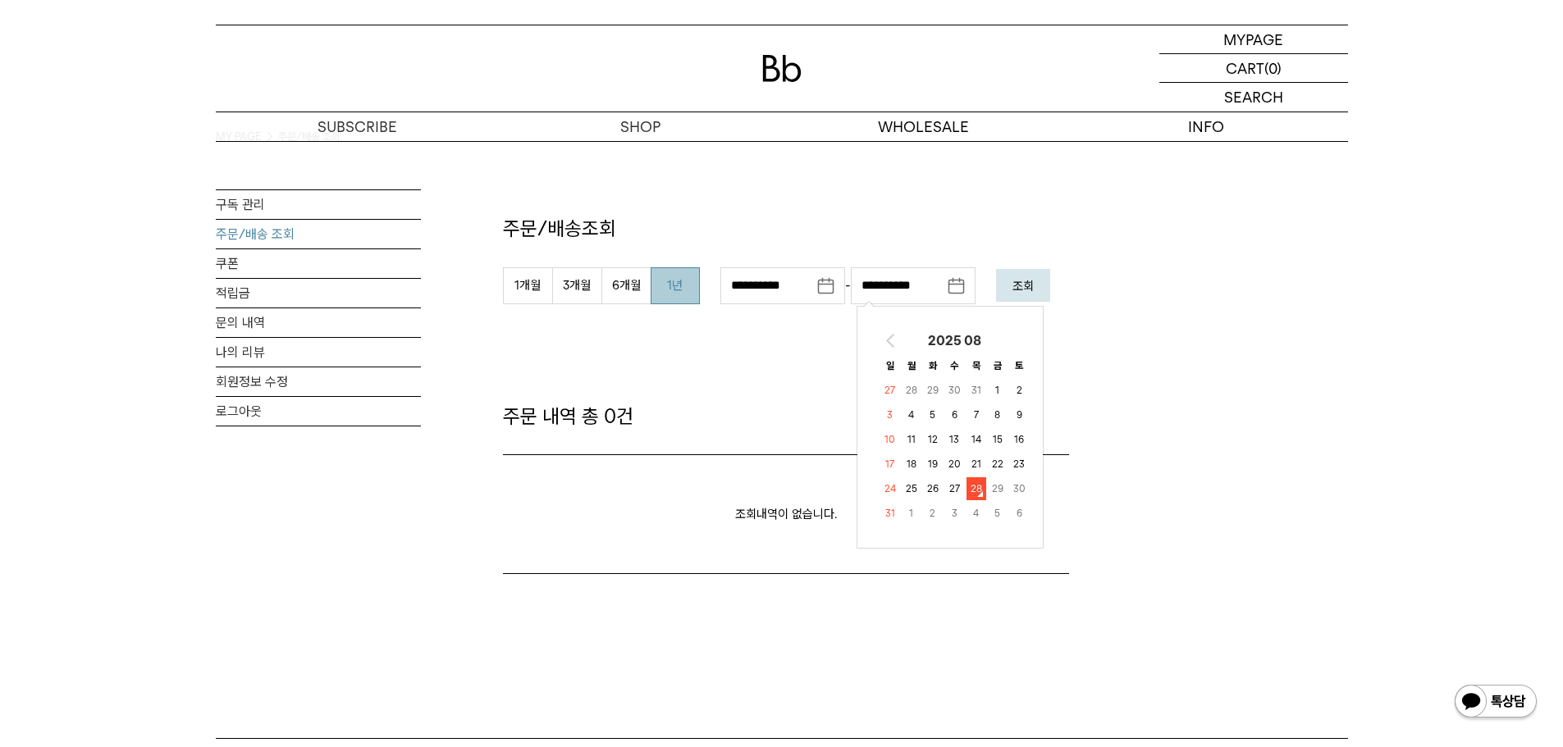
click at [950, 284] on input "**********" at bounding box center [913, 285] width 125 height 37
click at [931, 342] on th "2025 08" at bounding box center [955, 341] width 106 height 23
click at [898, 341] on th "2025" at bounding box center [950, 339] width 107 height 23
click at [896, 420] on span "2024" at bounding box center [904, 433] width 34 height 26
click at [920, 360] on span "1월" at bounding box center [910, 371] width 37 height 26
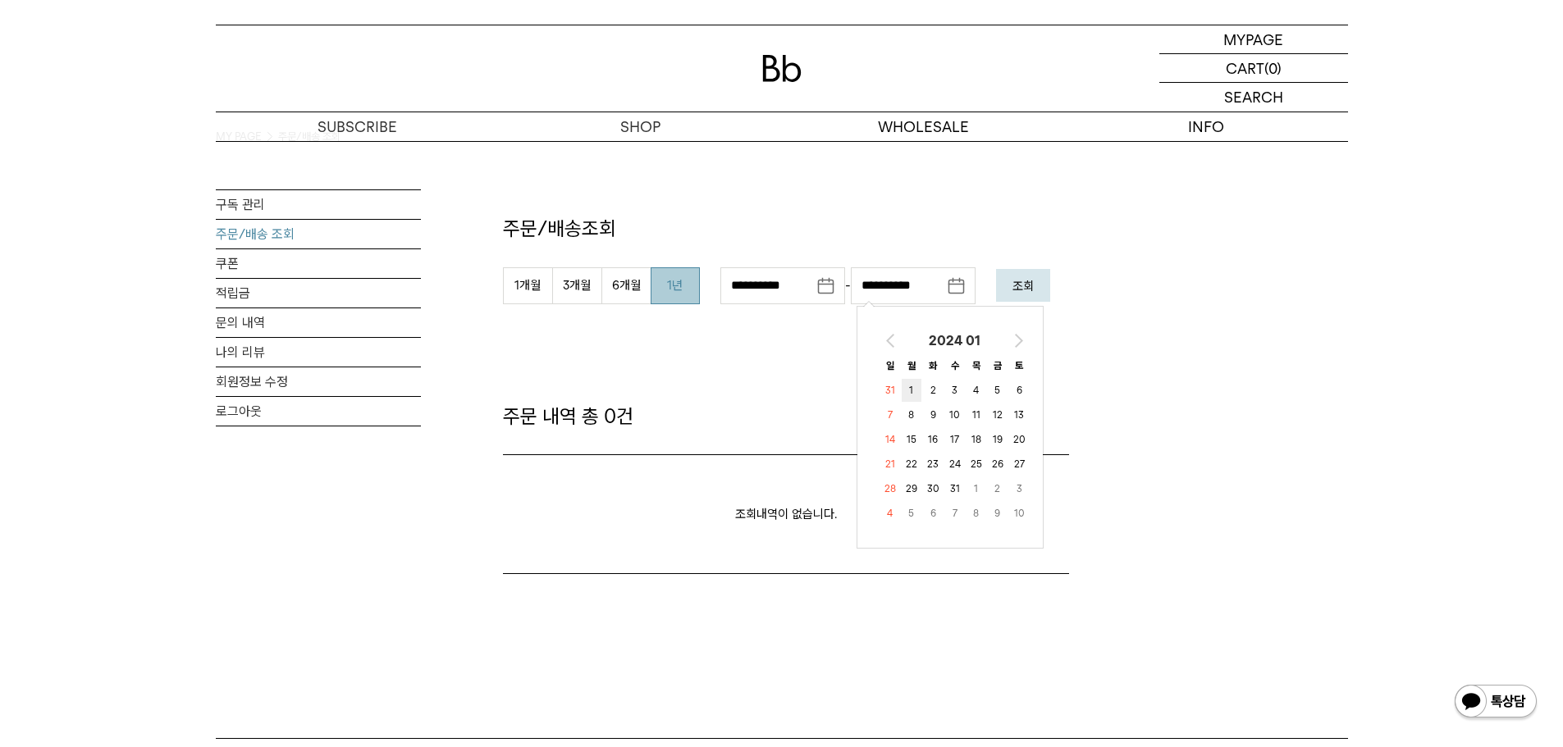
click at [909, 394] on td "1" at bounding box center [912, 390] width 20 height 23
type input "**********"
click at [1032, 295] on button "조회" at bounding box center [1023, 285] width 54 height 33
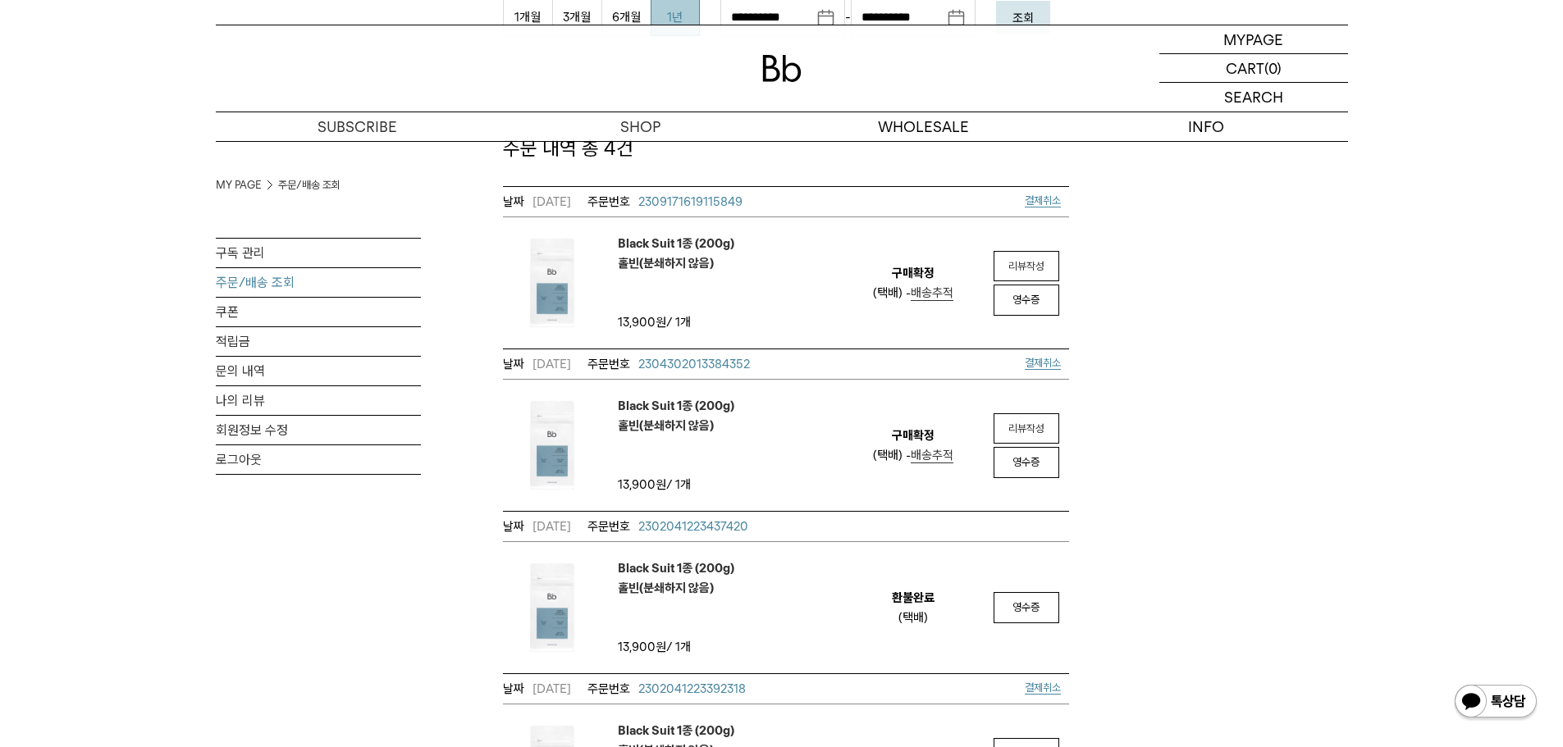
scroll to position [219, 0]
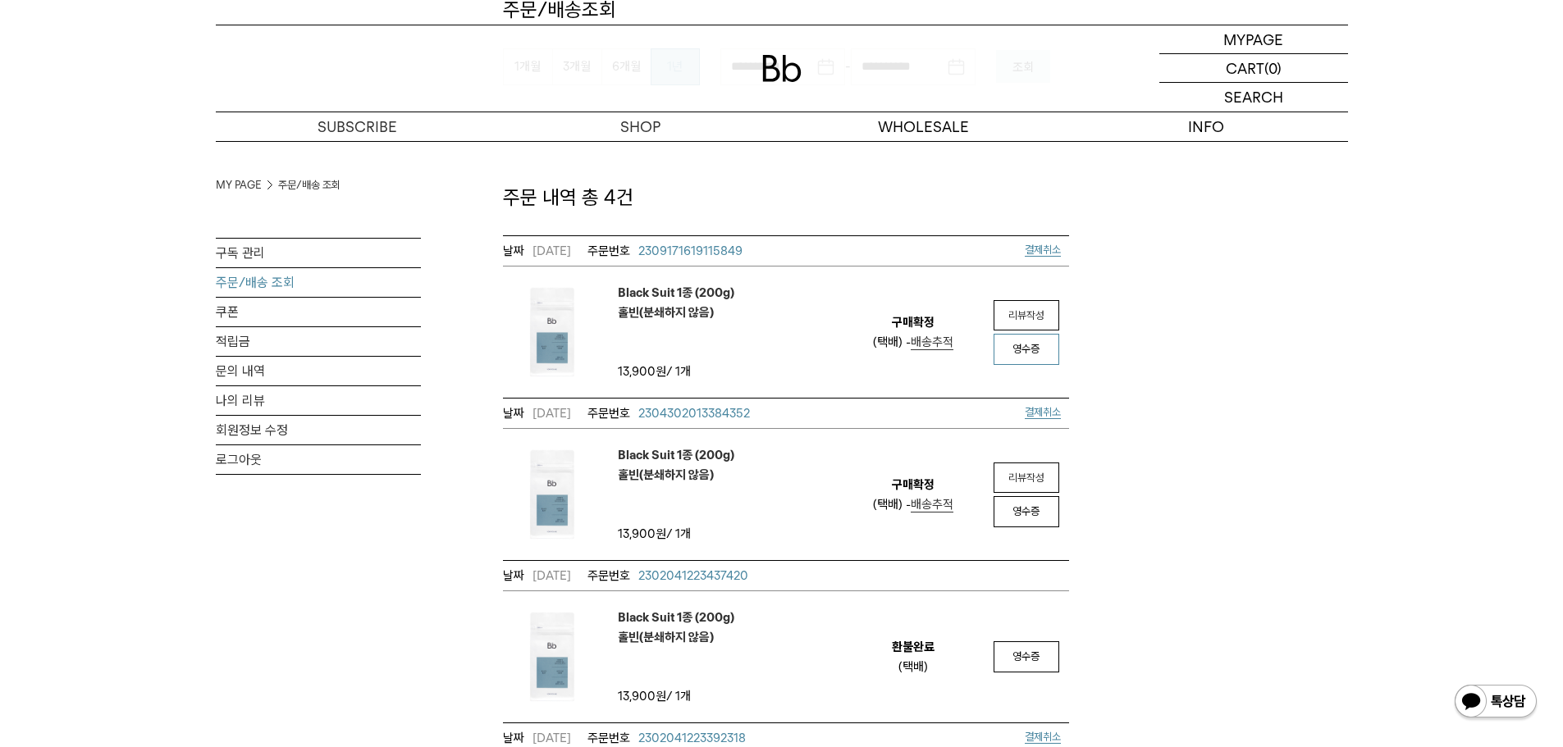
click at [1017, 351] on span "영수증" at bounding box center [1026, 349] width 27 height 12
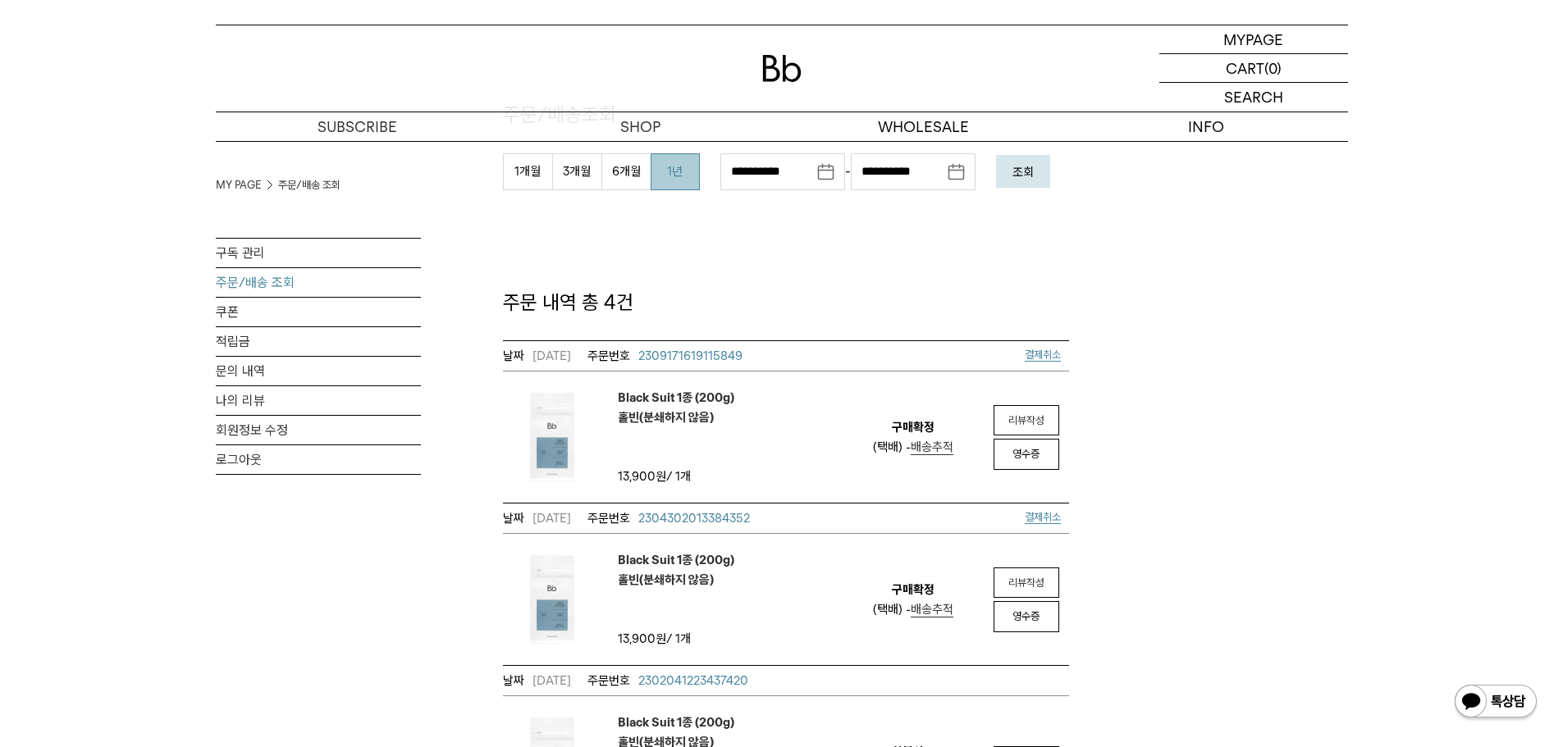
scroll to position [219, 0]
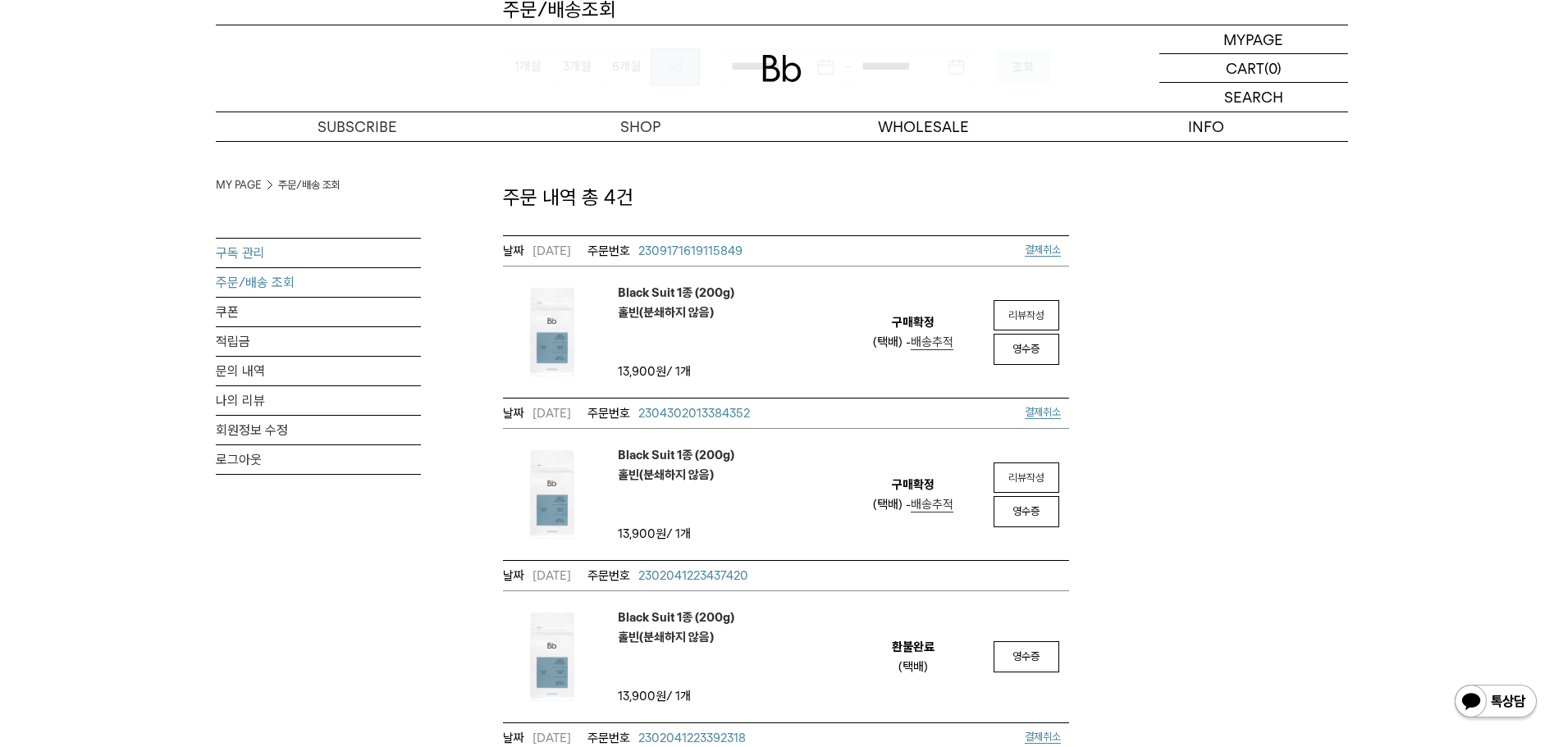
click at [249, 252] on link "구독 관리" at bounding box center [318, 253] width 205 height 29
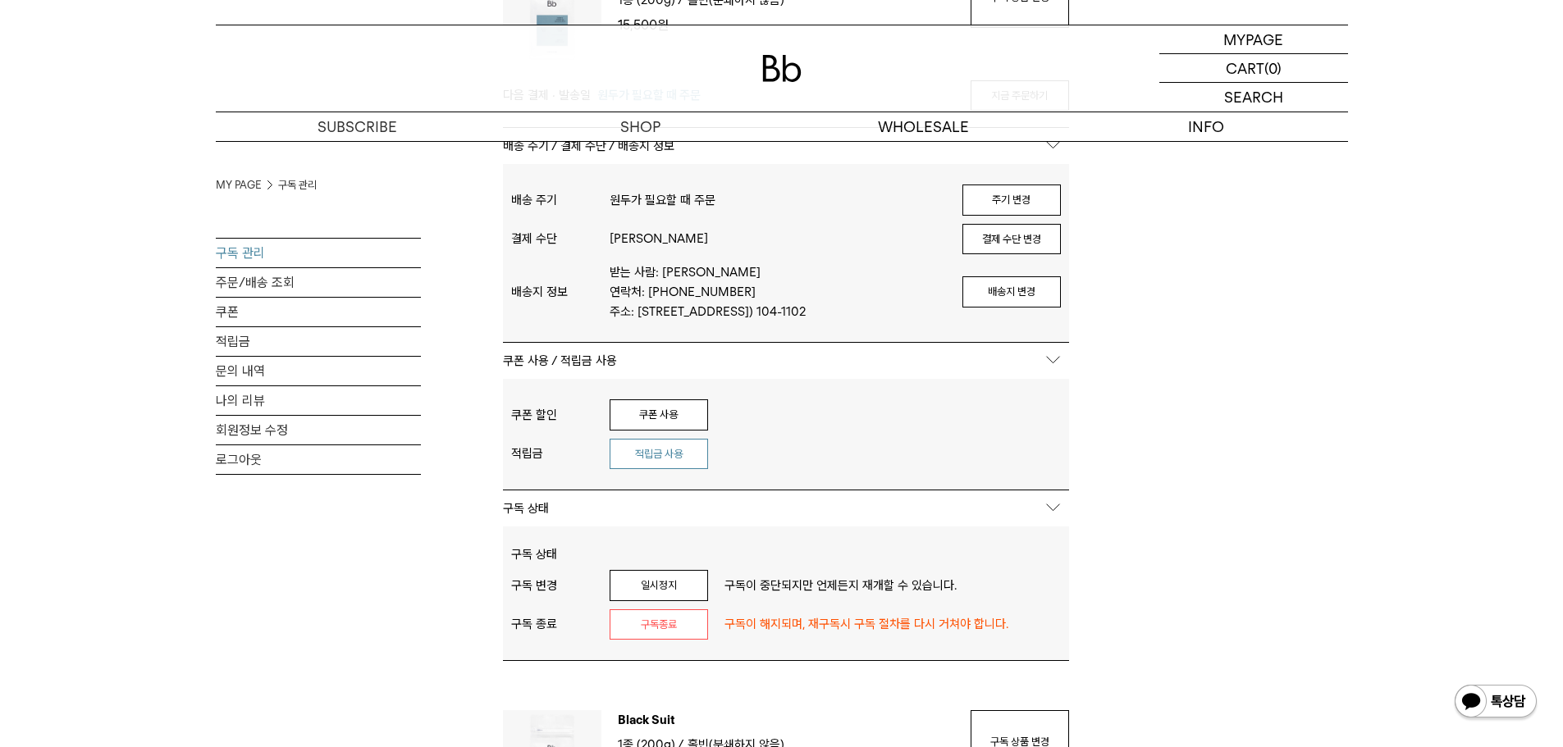
scroll to position [328, 0]
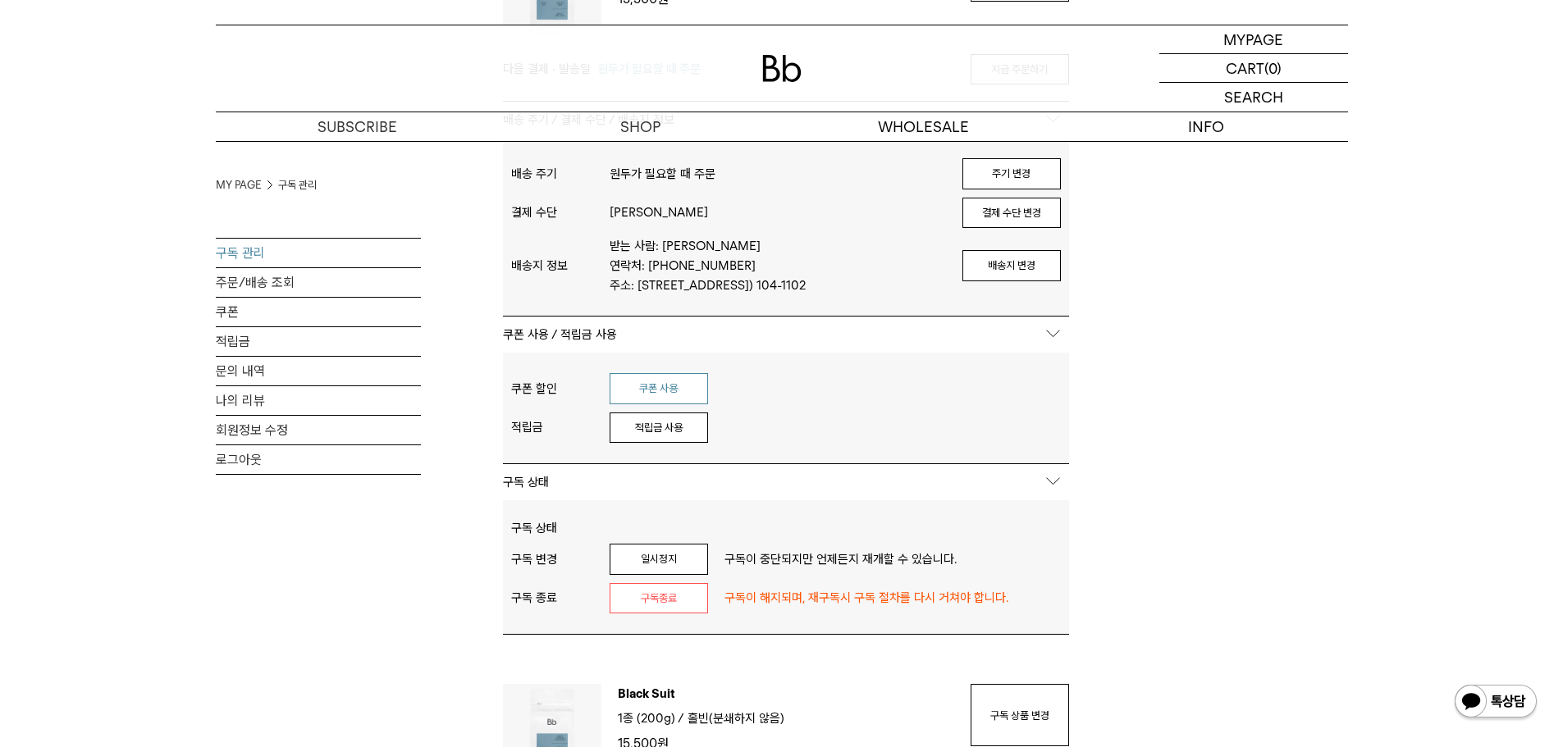
click at [662, 397] on button "쿠폰 사용" at bounding box center [659, 388] width 98 height 31
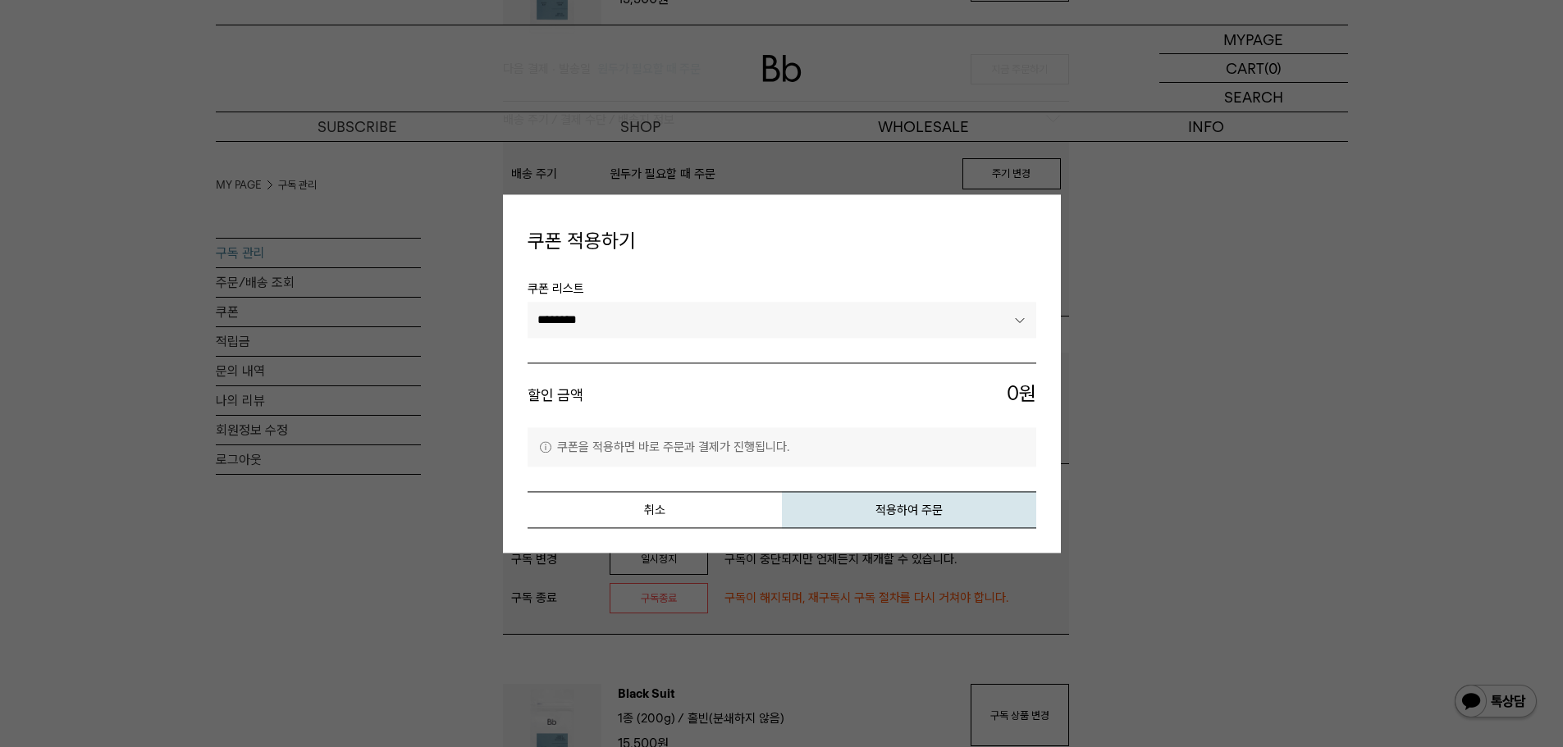
click at [792, 329] on select "********" at bounding box center [782, 321] width 509 height 36
click at [784, 325] on select "********" at bounding box center [782, 321] width 509 height 36
click at [672, 512] on button "취소" at bounding box center [655, 509] width 254 height 37
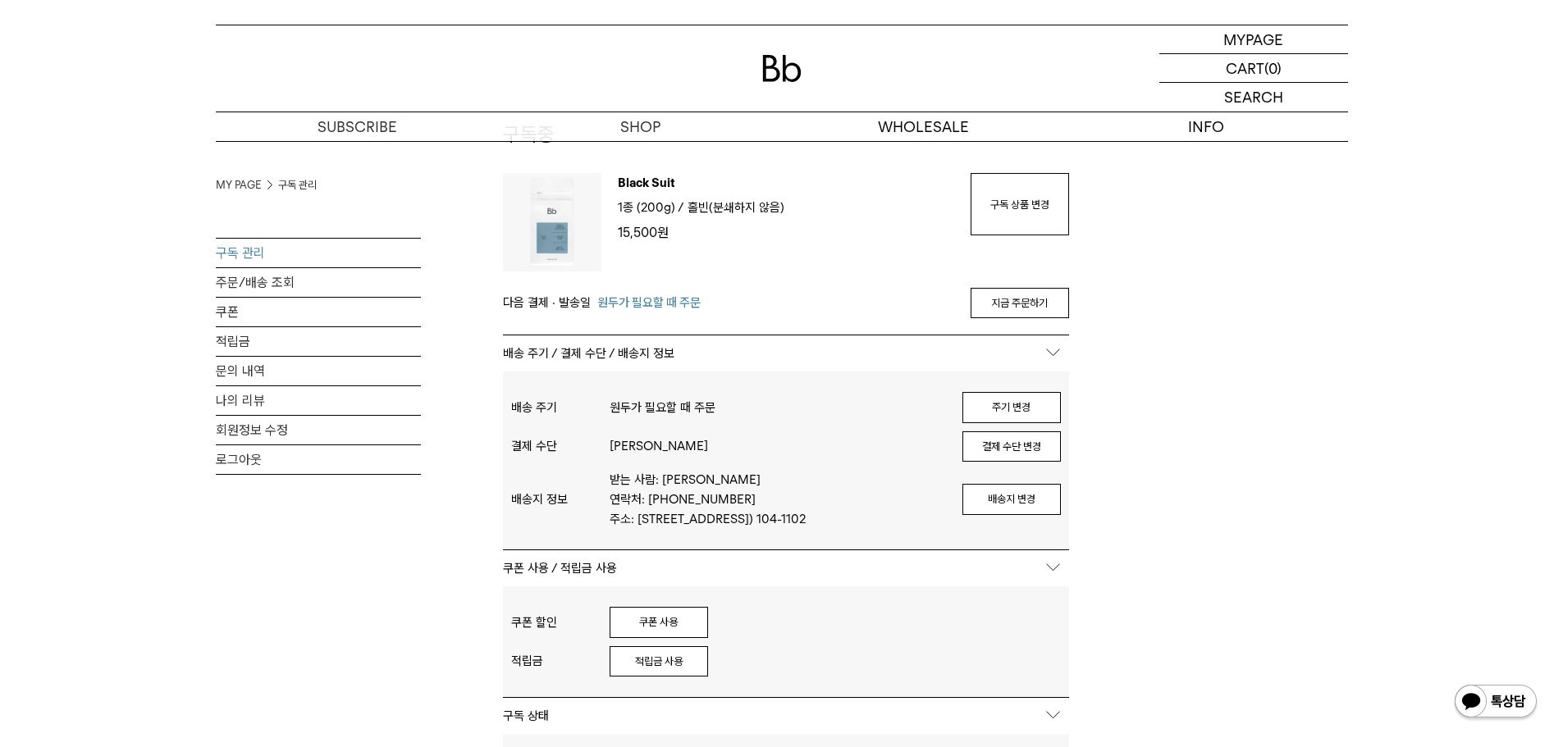
scroll to position [0, 0]
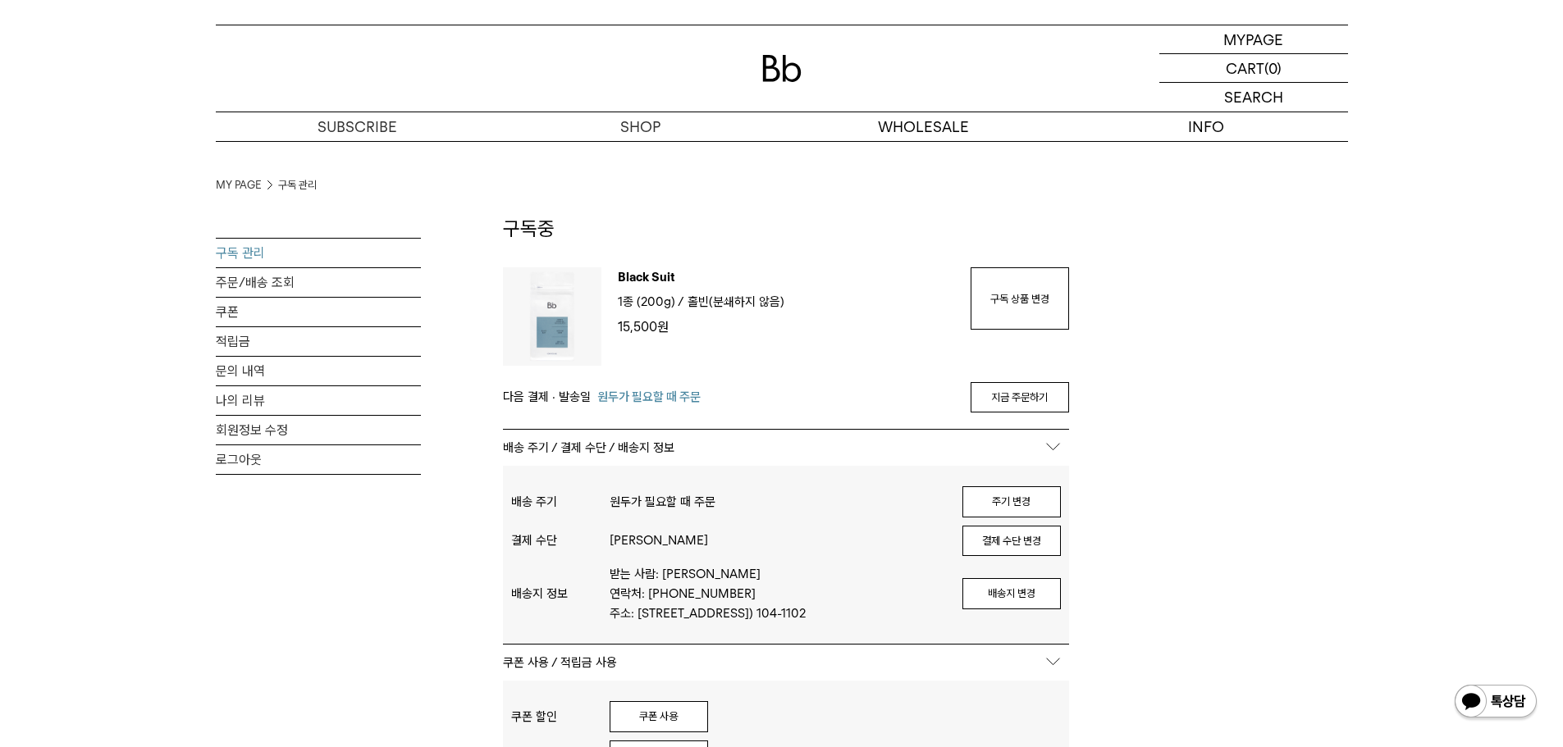
click at [547, 307] on img at bounding box center [552, 316] width 98 height 98
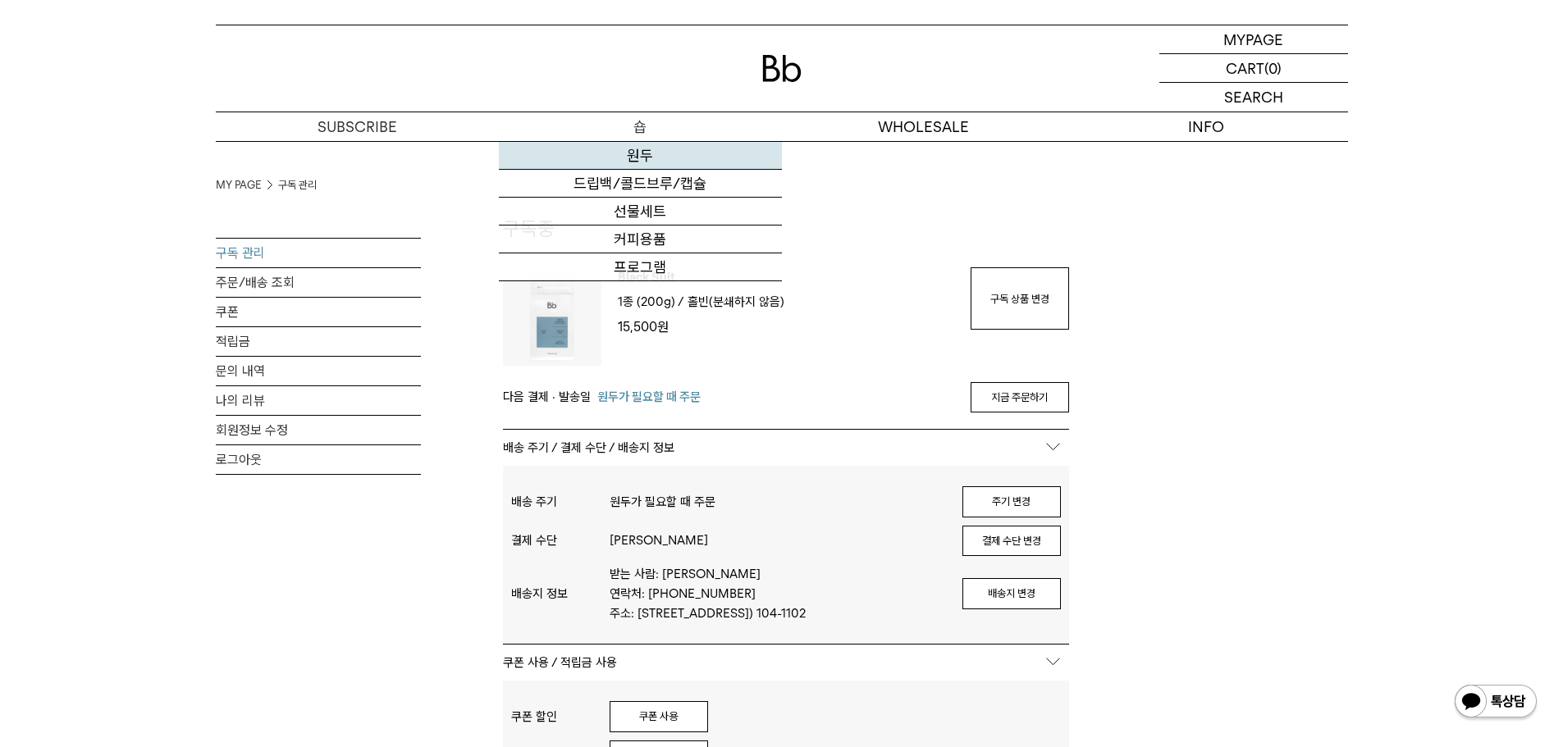
click at [633, 157] on link "원두" at bounding box center [640, 156] width 283 height 28
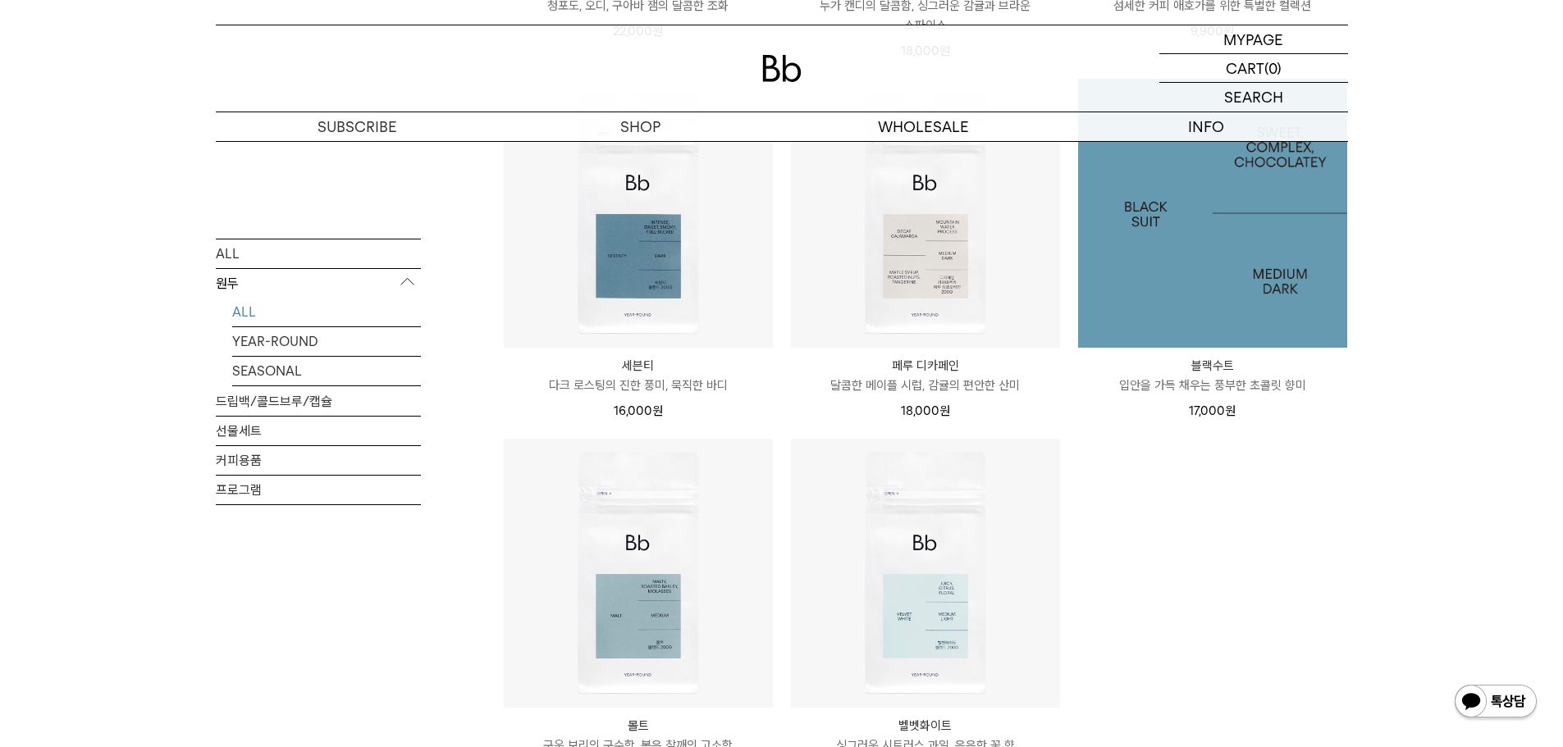
scroll to position [985, 0]
click at [1218, 327] on img at bounding box center [1212, 209] width 269 height 269
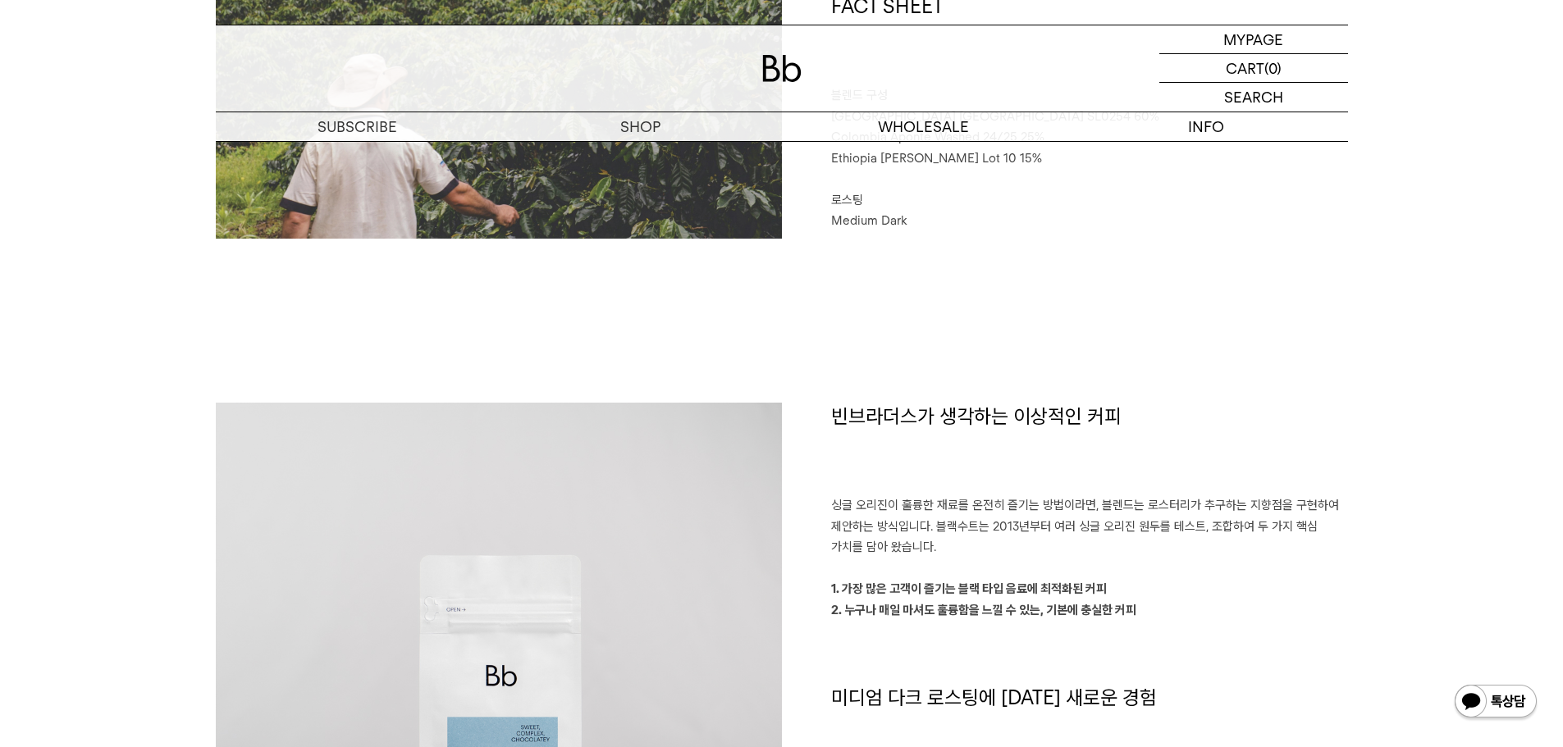
scroll to position [656, 0]
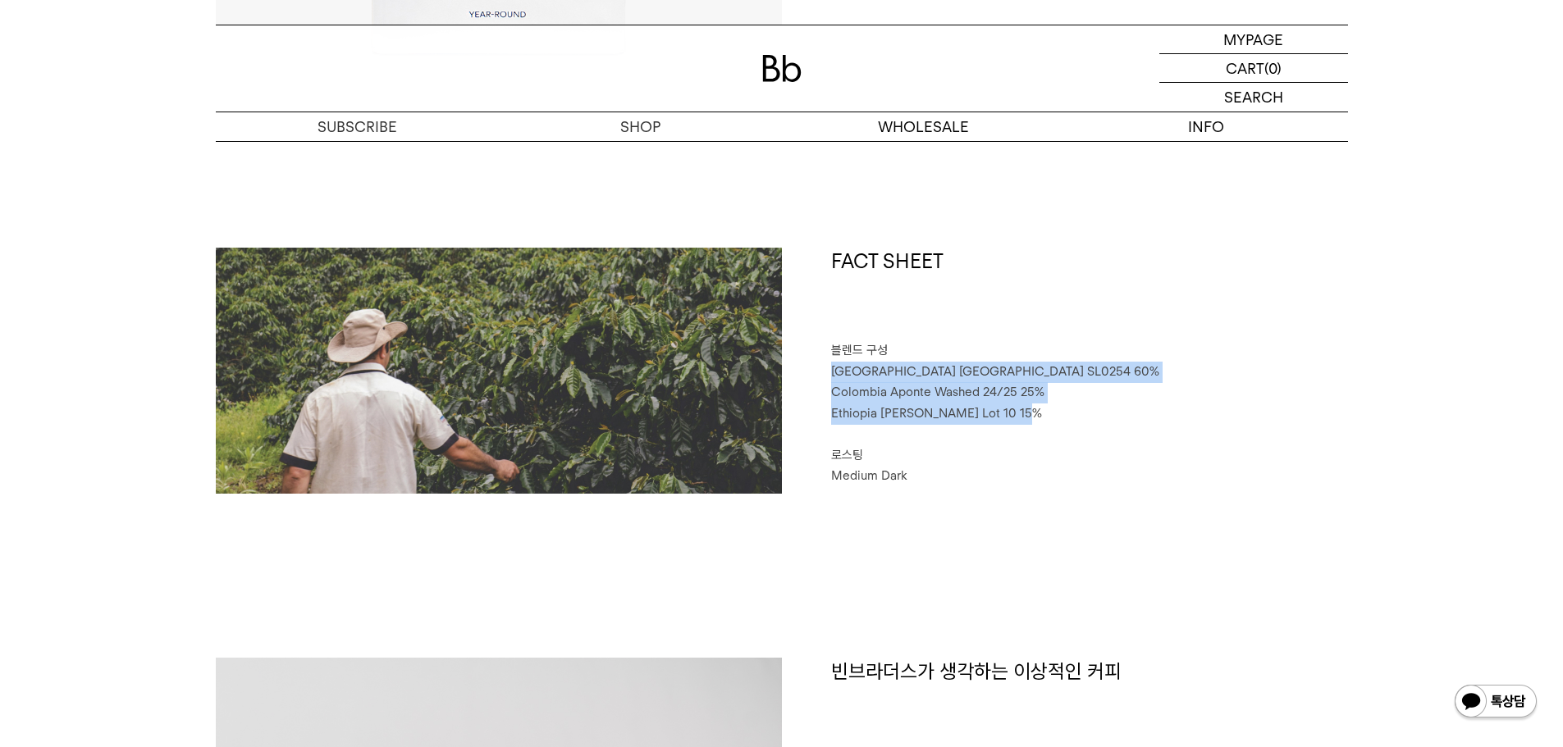
drag, startPoint x: 830, startPoint y: 373, endPoint x: 1056, endPoint y: 414, distance: 230.2
click at [1056, 414] on div "FACT SHEET 블렌드 구성 [GEOGRAPHIC_DATA] [GEOGRAPHIC_DATA] SL0254 60% [GEOGRAPHIC_DA…" at bounding box center [1065, 371] width 566 height 246
click at [1056, 414] on p "Ethiopia [PERSON_NAME] Lot 10 15%" at bounding box center [1089, 414] width 517 height 21
drag, startPoint x: 1060, startPoint y: 418, endPoint x: 1063, endPoint y: 326, distance: 91.9
click at [1063, 326] on div "FACT SHEET 블렌드 구성 [GEOGRAPHIC_DATA] [GEOGRAPHIC_DATA] SL0254 60% [GEOGRAPHIC_DA…" at bounding box center [1065, 371] width 566 height 246
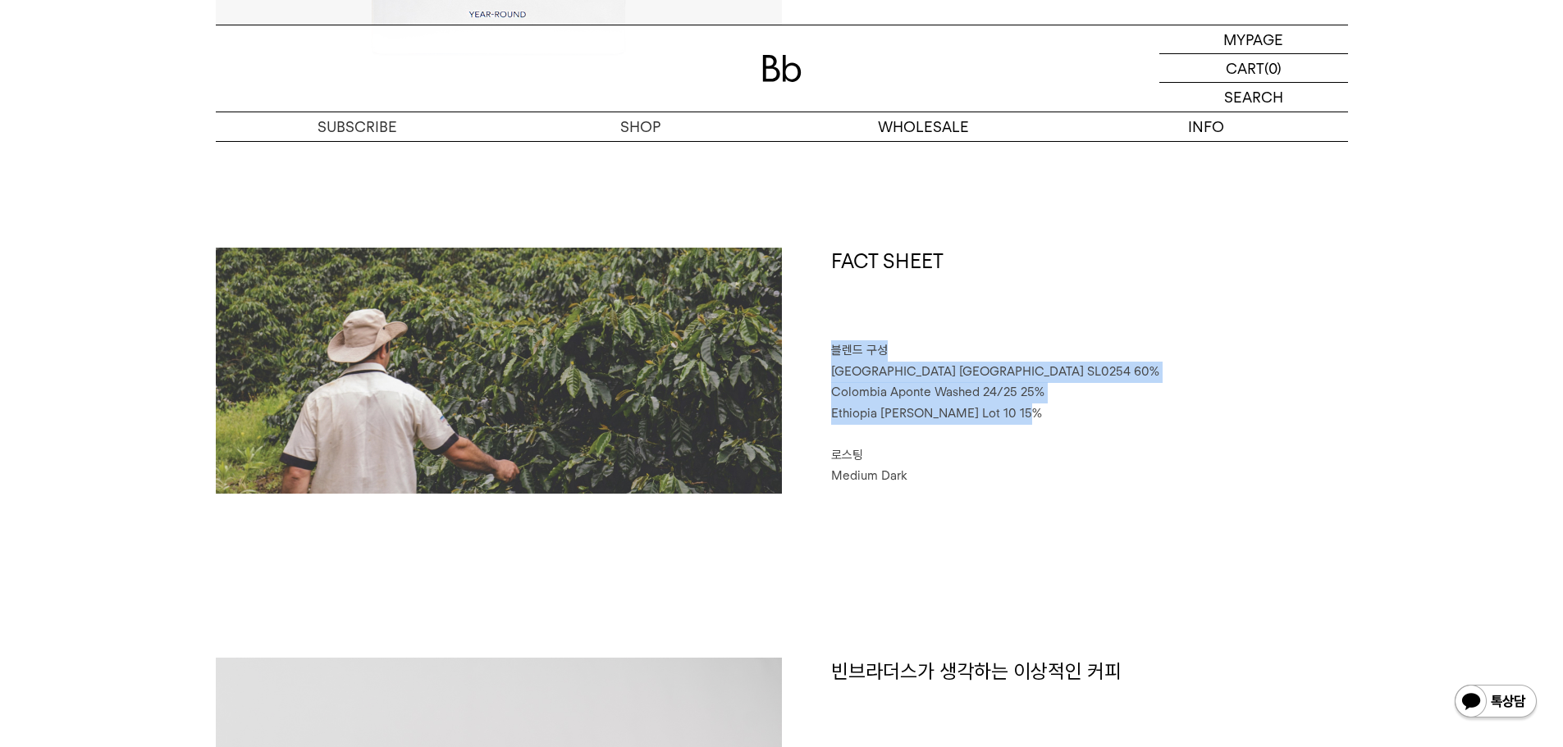
click at [1063, 326] on h1 "FACT SHEET" at bounding box center [1089, 295] width 517 height 94
drag, startPoint x: 1061, startPoint y: 337, endPoint x: 1077, endPoint y: 403, distance: 67.7
click at [1077, 403] on div "FACT SHEET 블렌드 구성 [GEOGRAPHIC_DATA] [GEOGRAPHIC_DATA] SL0254 60% [GEOGRAPHIC_DA…" at bounding box center [1065, 371] width 566 height 246
click at [1077, 404] on p "Ethiopia [PERSON_NAME] Lot 10 15%" at bounding box center [1089, 414] width 517 height 21
drag, startPoint x: 1077, startPoint y: 405, endPoint x: 1070, endPoint y: 347, distance: 57.9
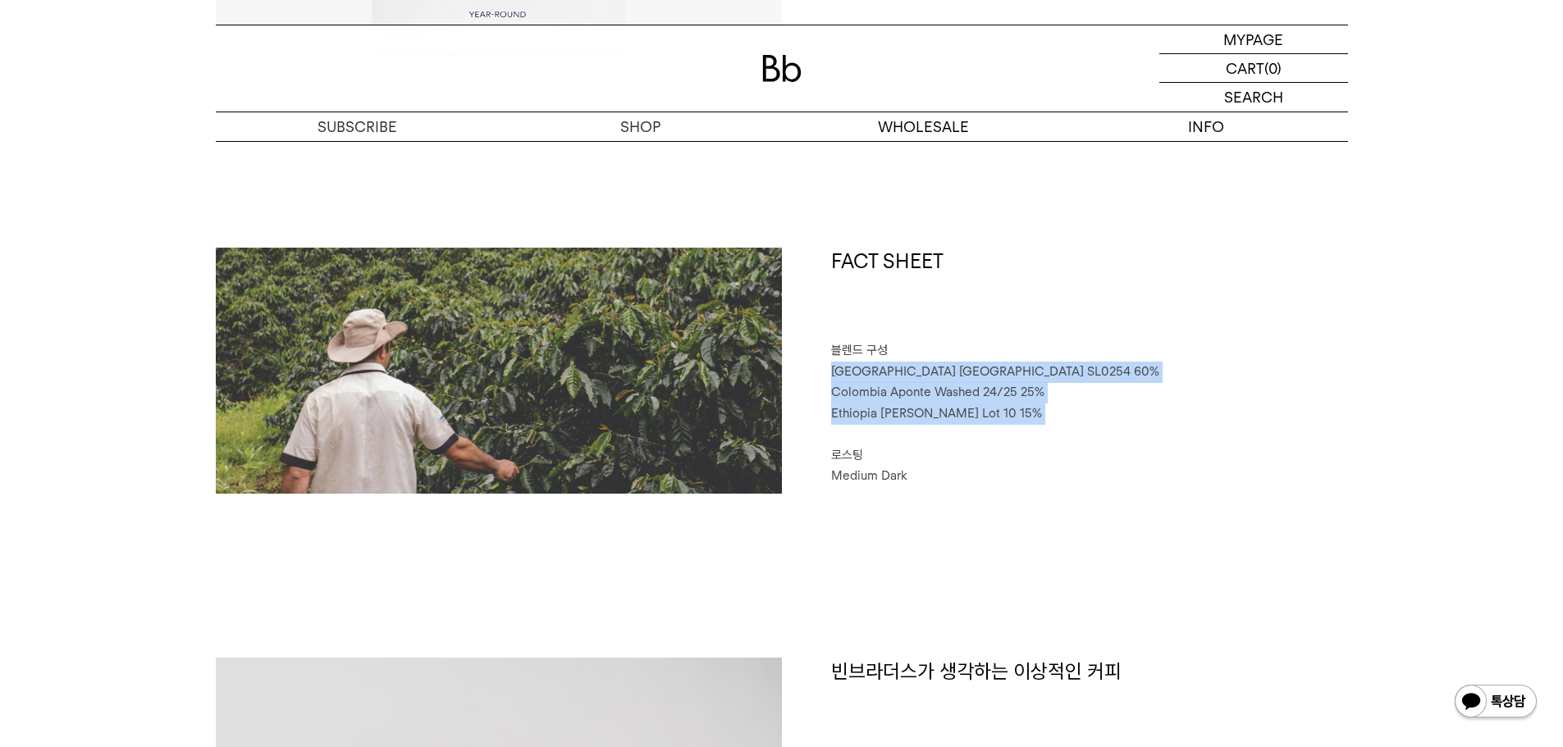
click at [1070, 347] on div "FACT SHEET 블렌드 구성 [GEOGRAPHIC_DATA] [GEOGRAPHIC_DATA] SL0254 60% [GEOGRAPHIC_DA…" at bounding box center [1065, 371] width 566 height 246
click at [1070, 347] on p "블렌드 구성" at bounding box center [1089, 351] width 517 height 21
